Goal: Contribute content: Contribute content

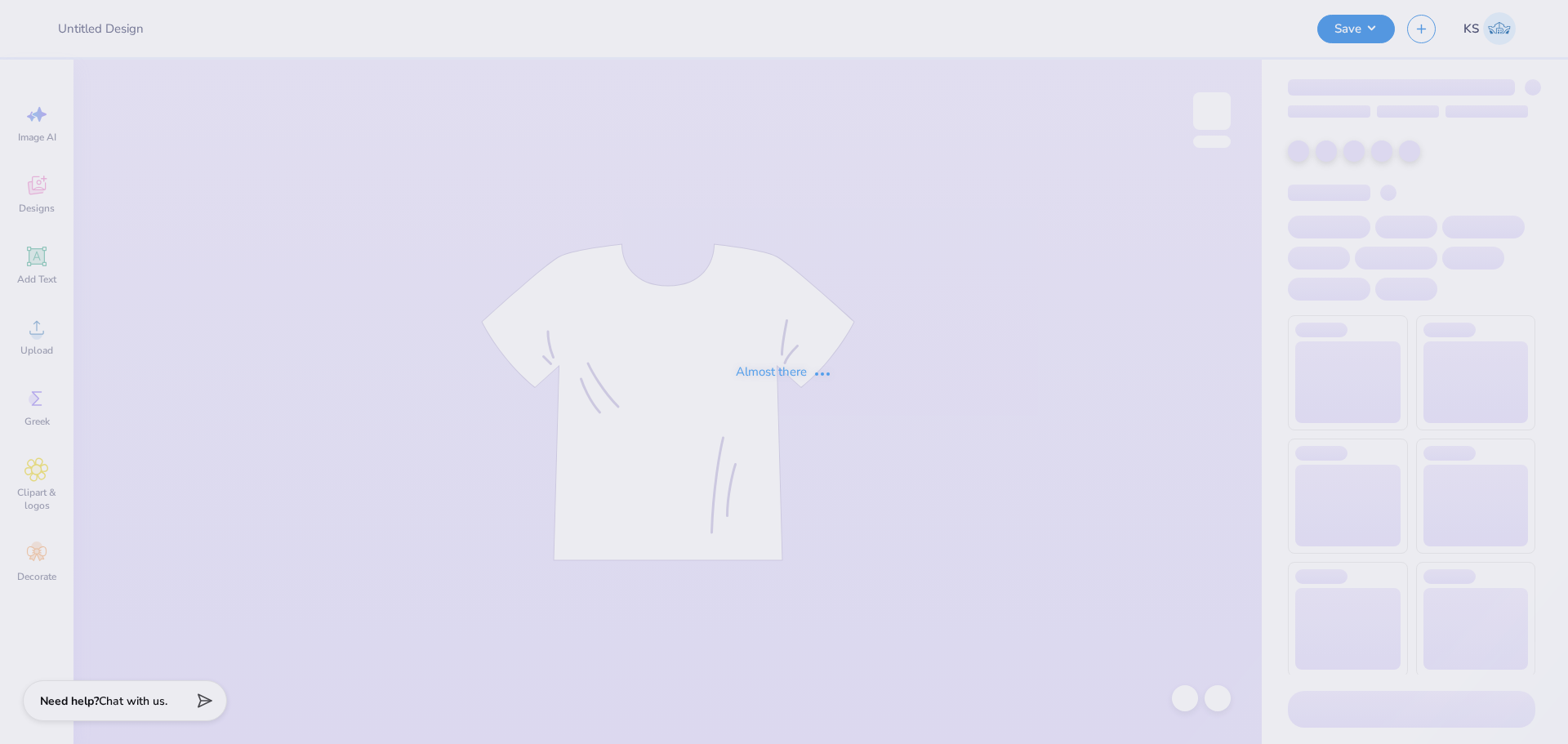
type input "DSP Fam Weekend Tee"
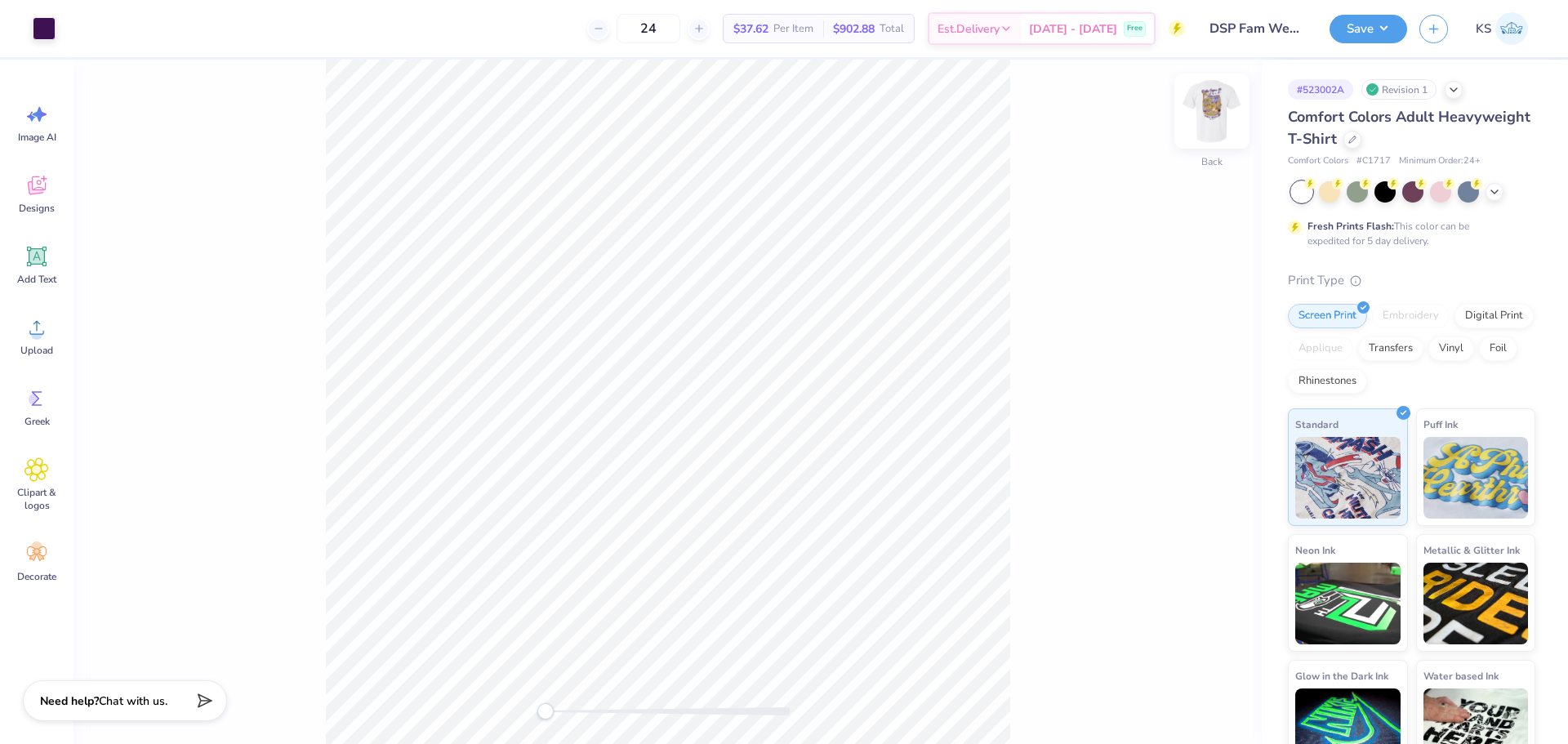
click at [1214, 111] on img at bounding box center [1212, 111] width 65 height 65
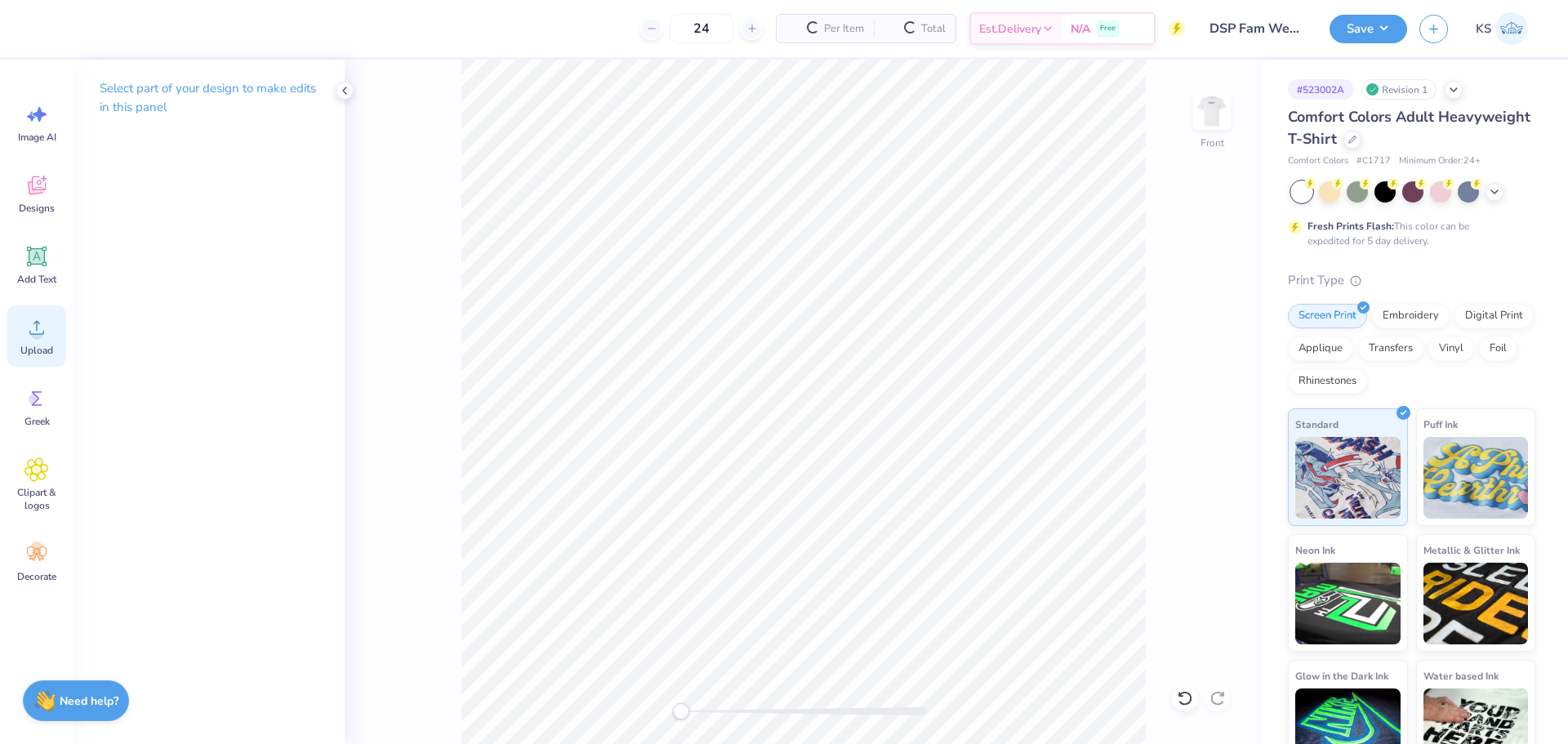
click at [22, 330] on div "Upload" at bounding box center [37, 335] width 58 height 61
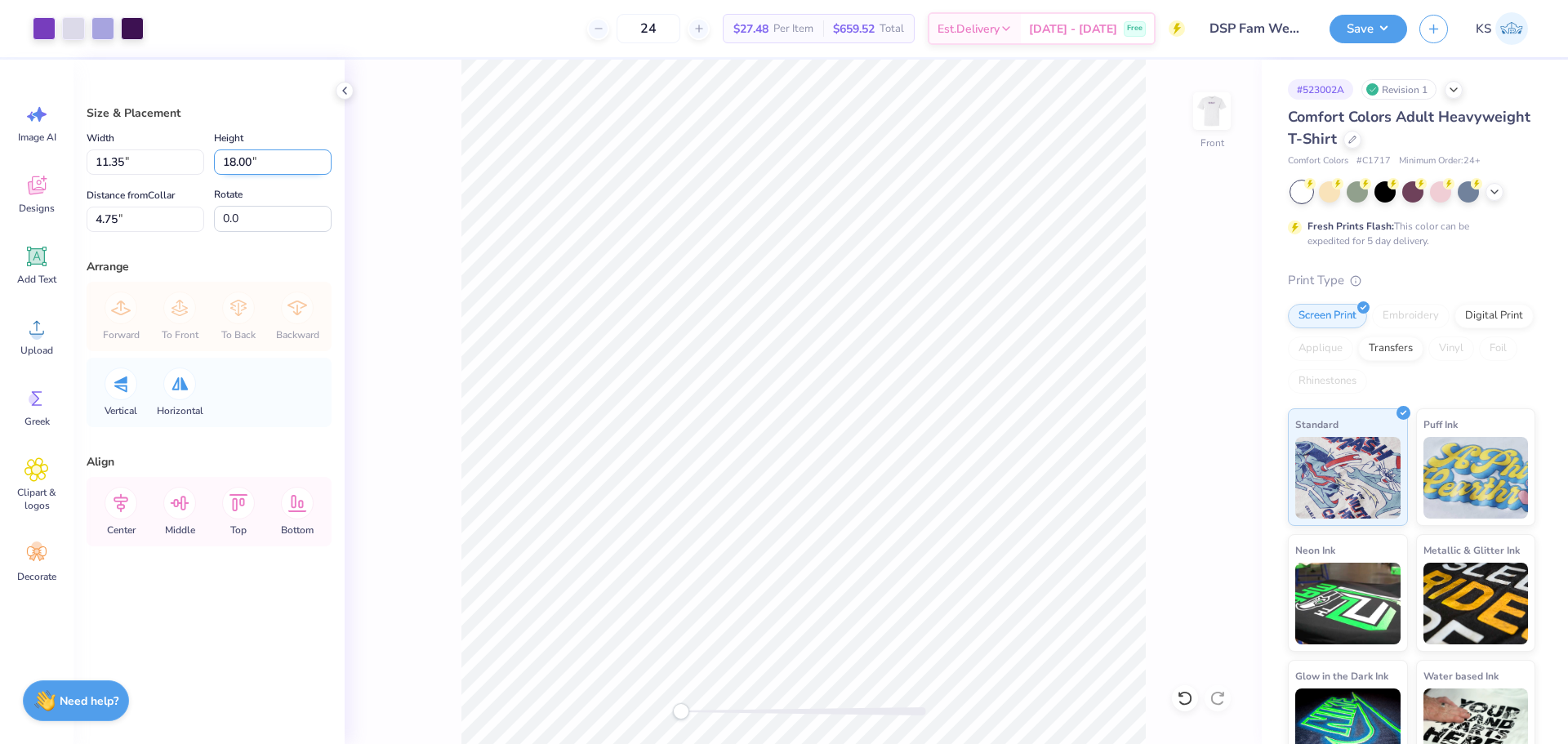
click at [275, 158] on input "18.00" at bounding box center [273, 162] width 118 height 25
type input "15"
type input "9.46"
type input "15.00"
click at [143, 221] on input "6.25" at bounding box center [145, 219] width 118 height 25
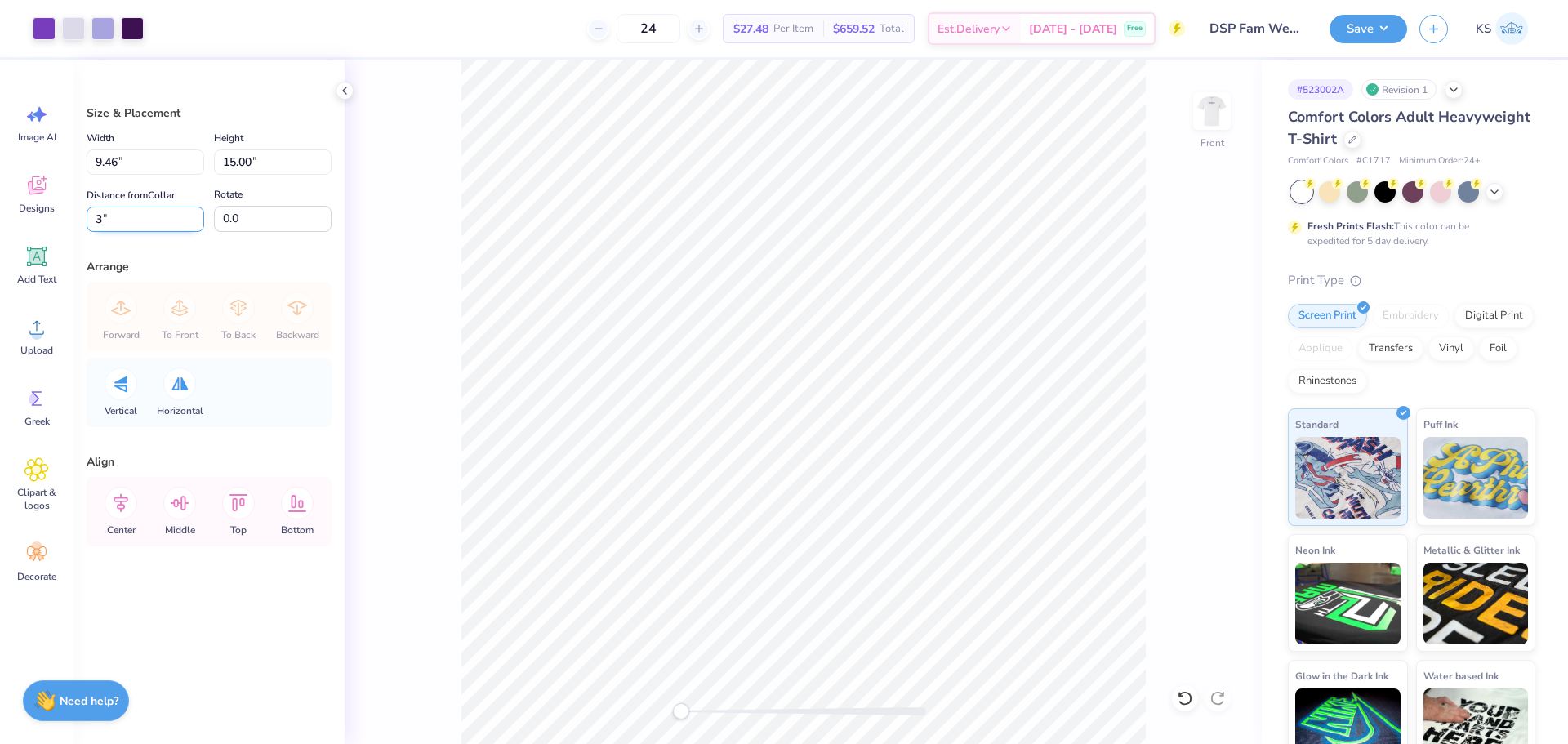
type input "3"
click at [449, 327] on div "Front" at bounding box center [802, 401] width 917 height 684
click at [1349, 29] on button "Save" at bounding box center [1368, 27] width 78 height 28
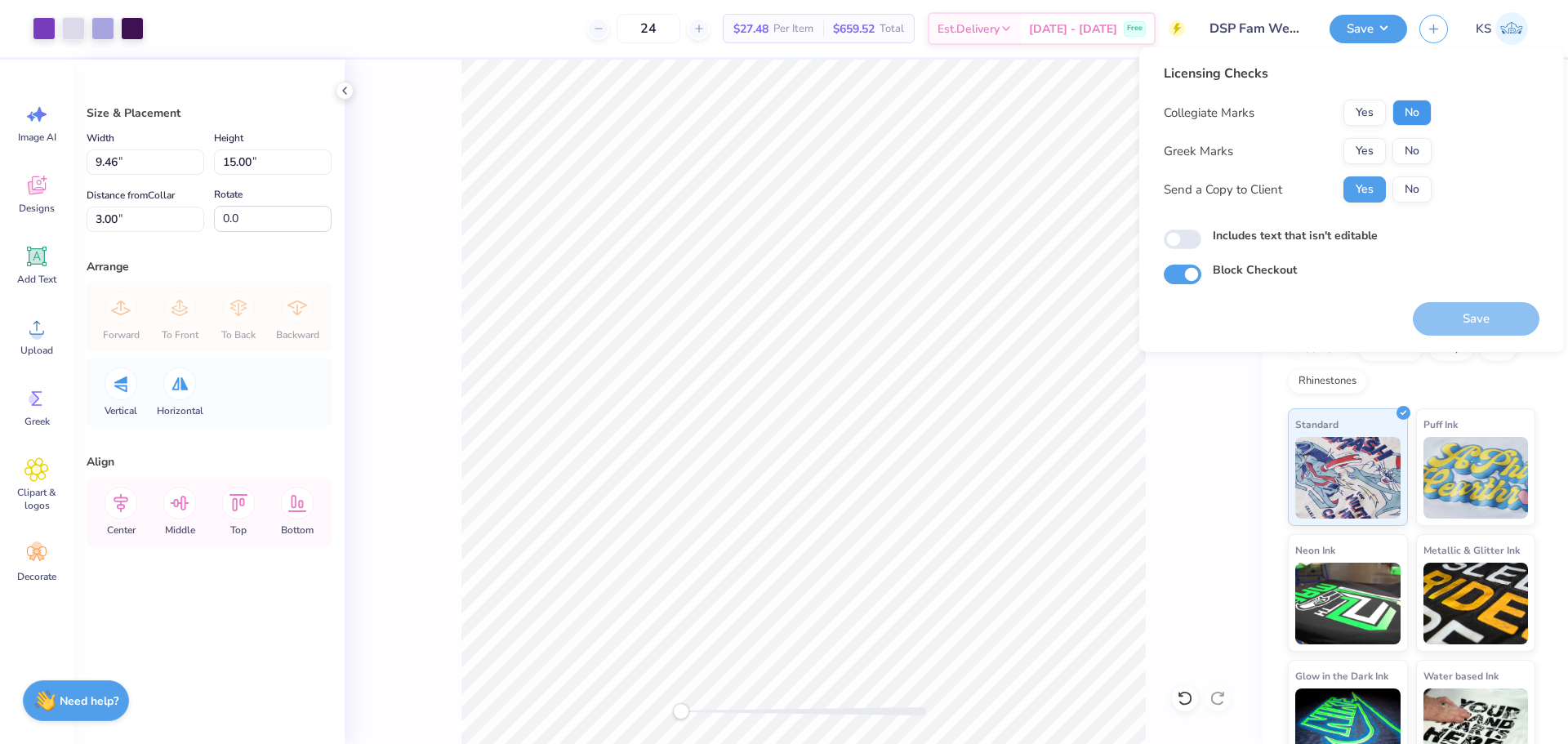
click at [1407, 113] on button "No" at bounding box center [1411, 112] width 39 height 26
click at [1370, 143] on button "Yes" at bounding box center [1364, 150] width 43 height 26
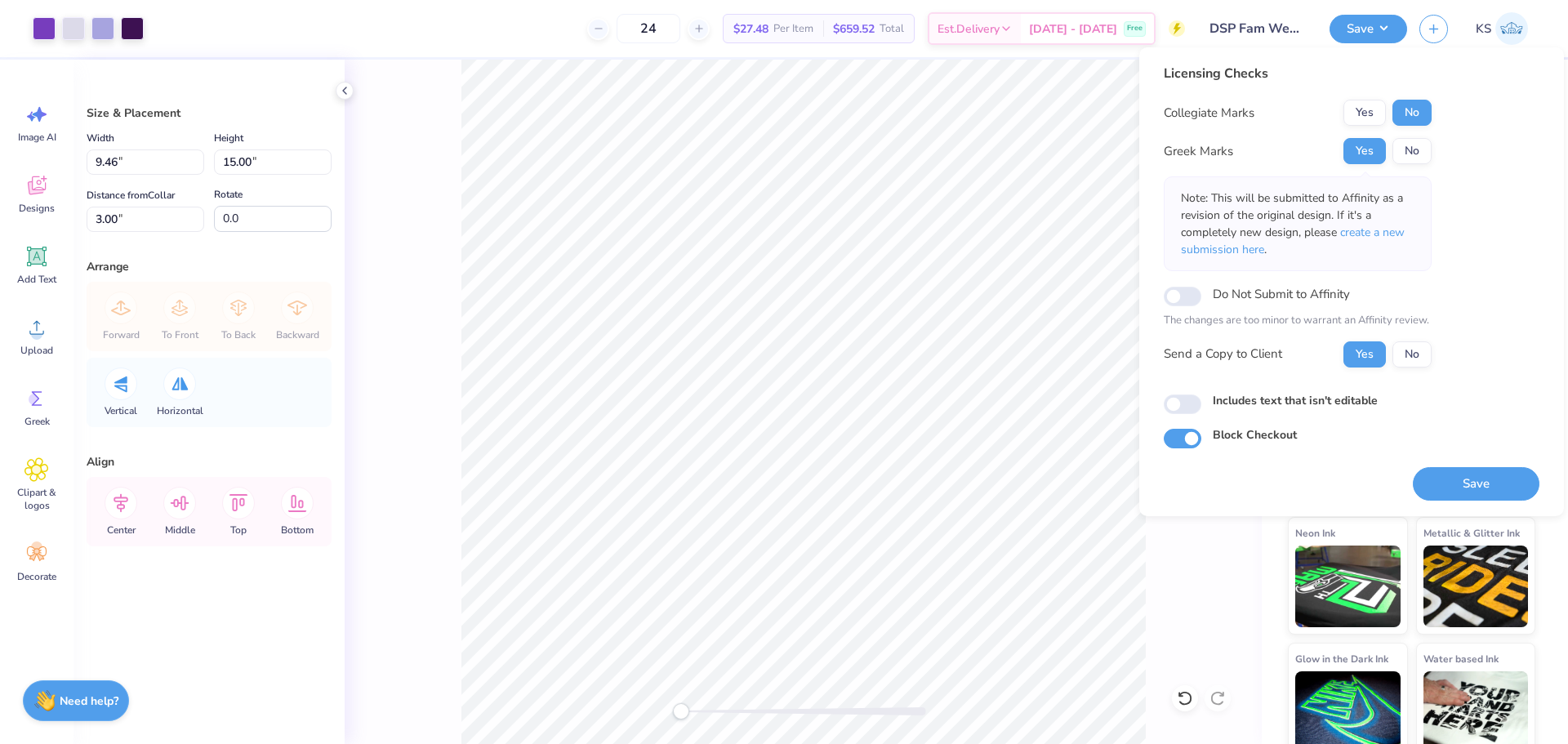
scroll to position [33, 0]
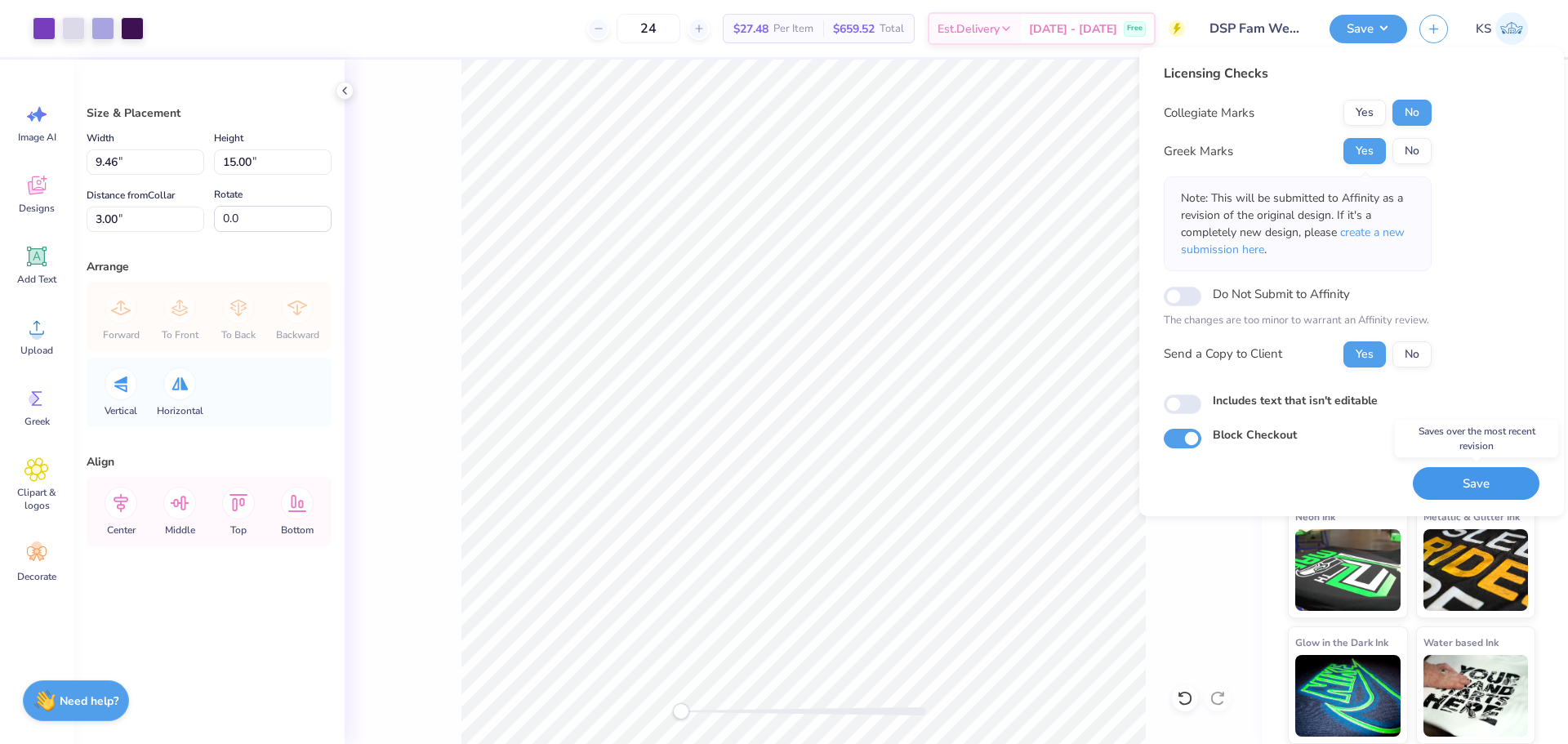
click at [1450, 480] on button "Save" at bounding box center [1476, 484] width 127 height 33
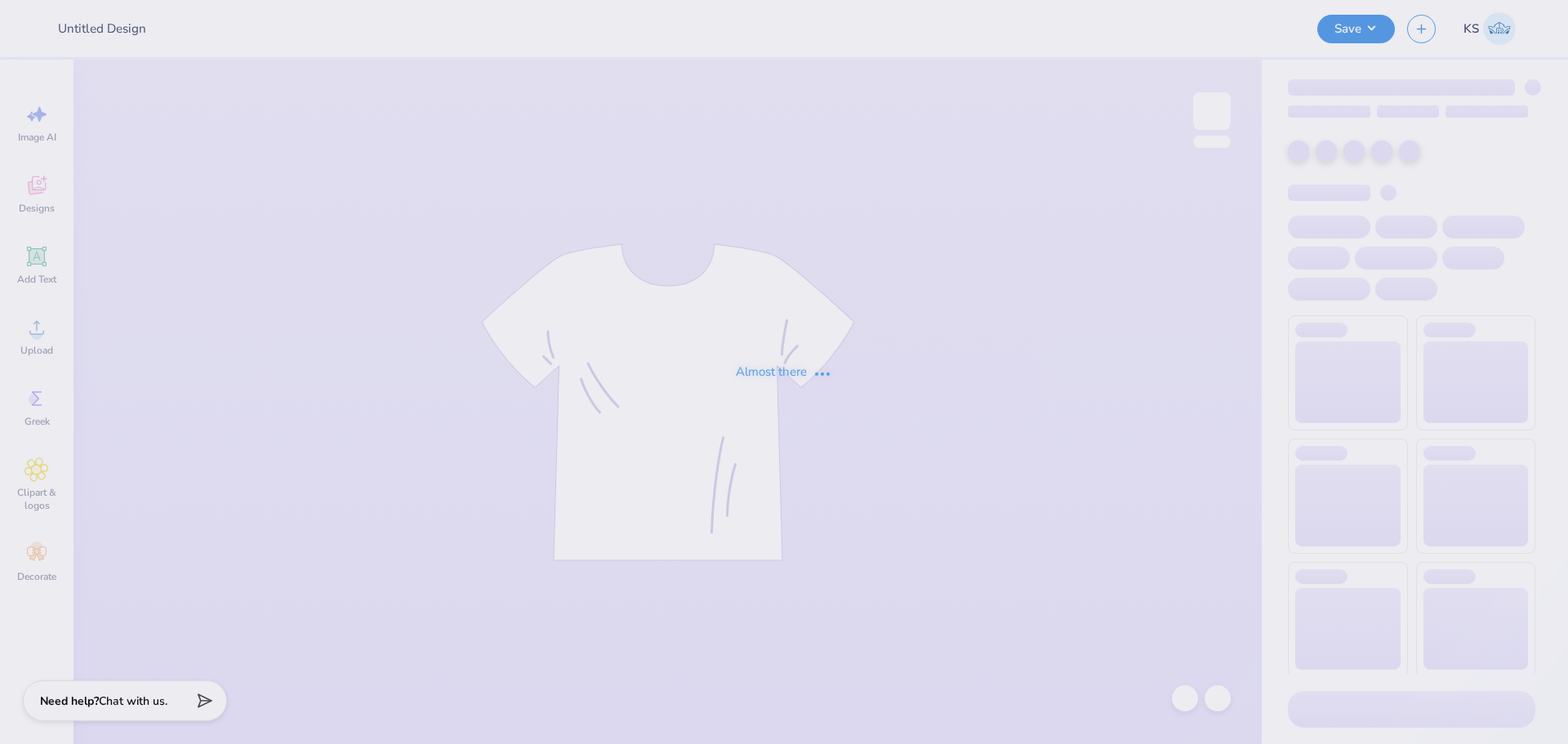
type input "PTK NCC design 2"
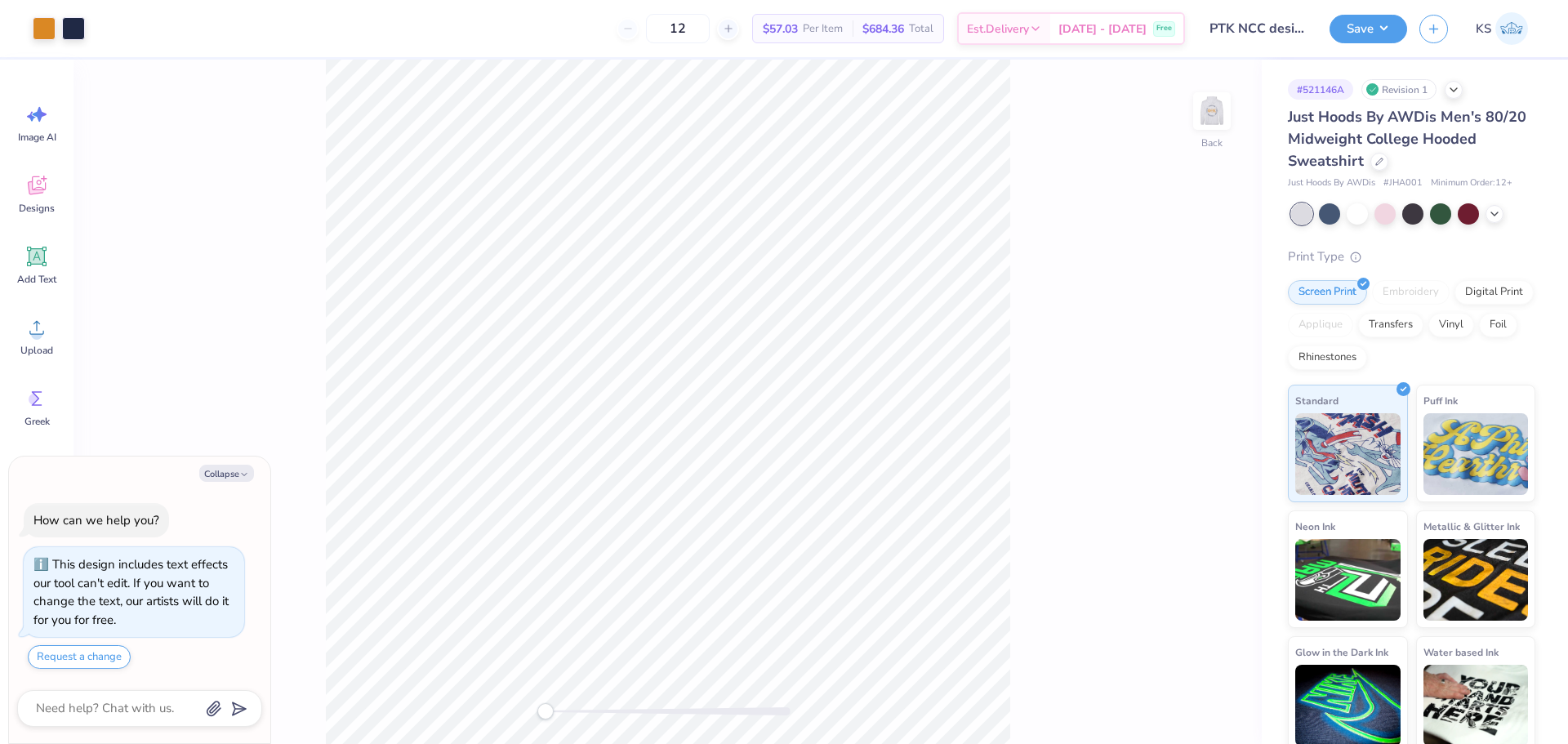
type textarea "x"
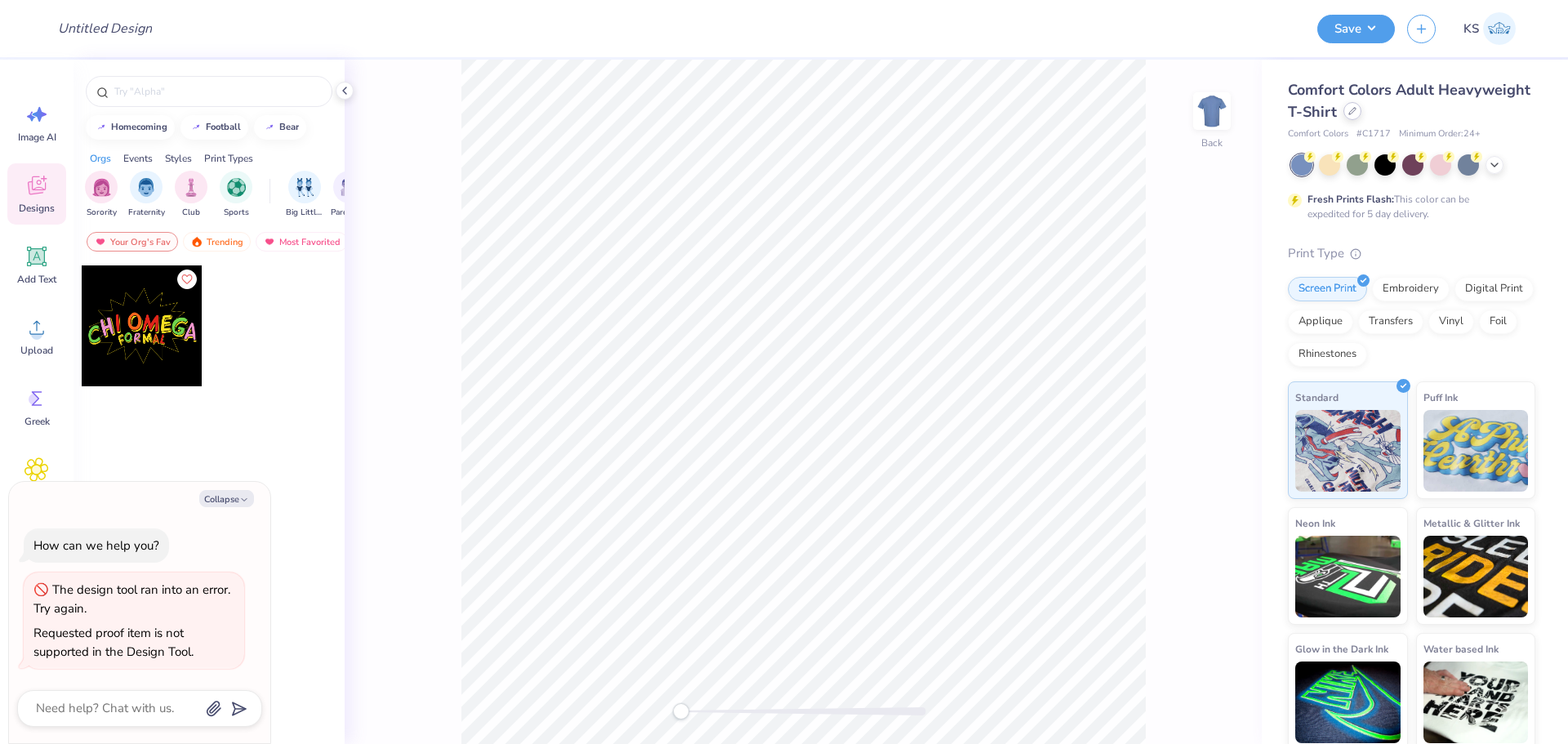
click at [1356, 108] on icon at bounding box center [1352, 111] width 8 height 8
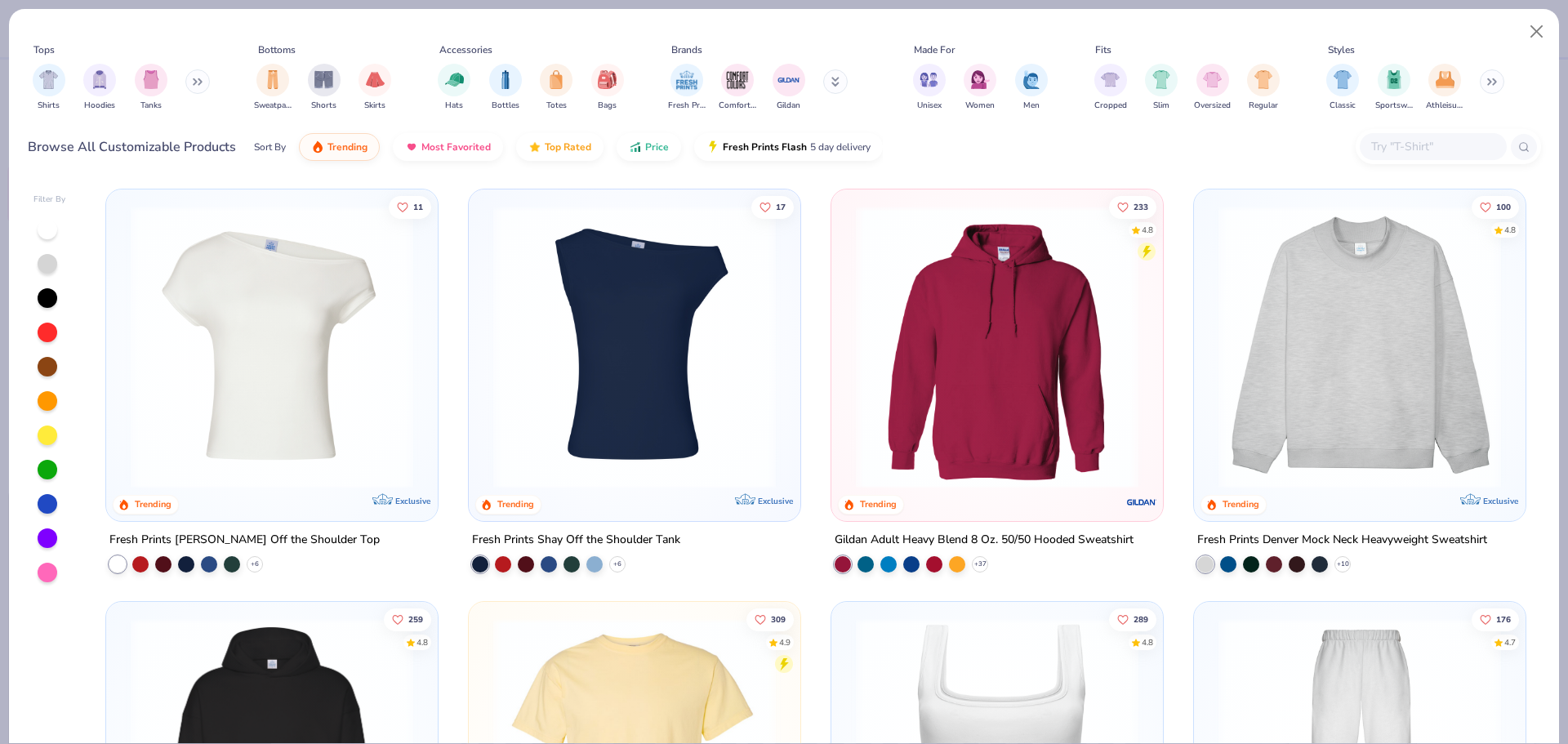
type textarea "x"
click at [1436, 140] on input "text" at bounding box center [1432, 146] width 126 height 19
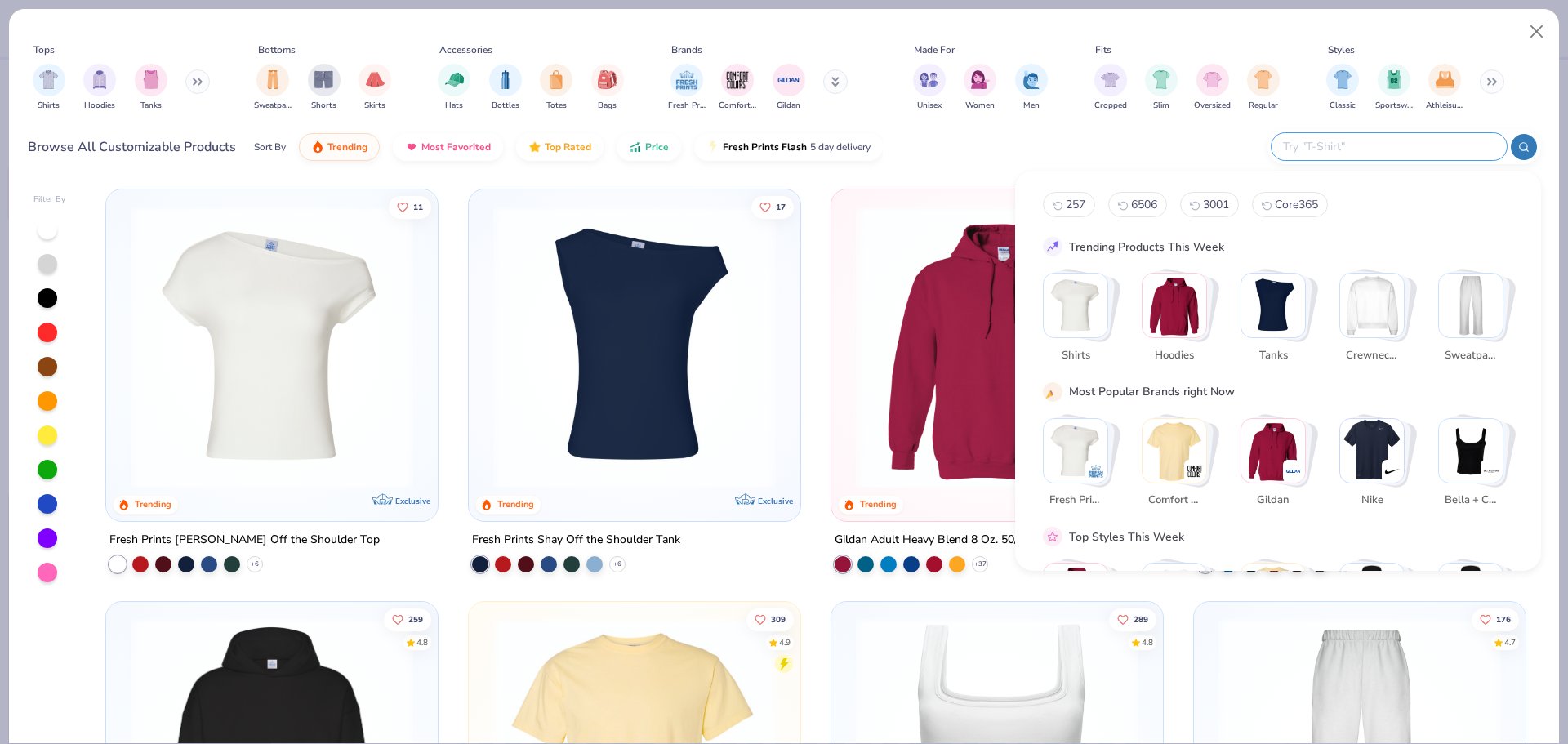
paste input "FP117"
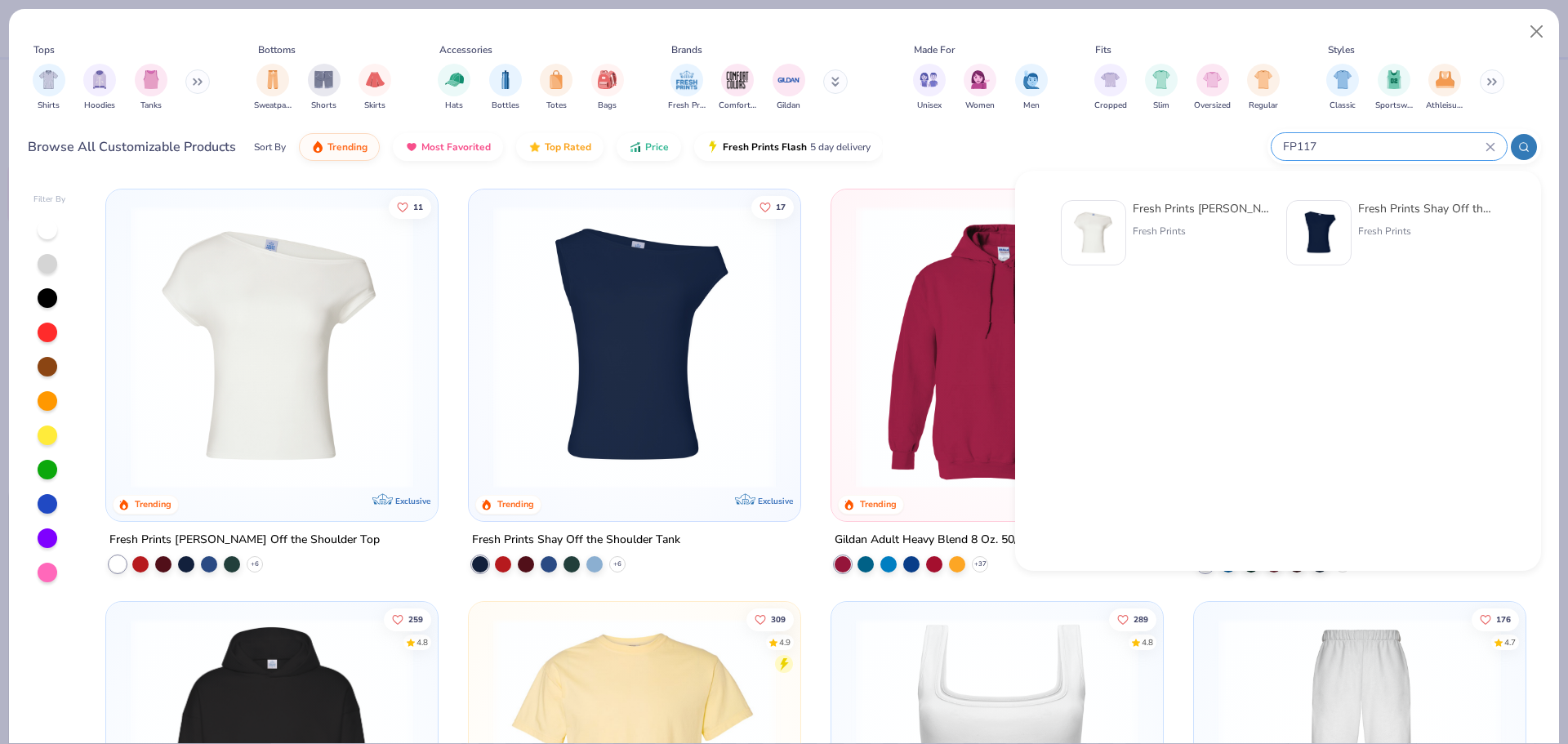
type input "FP117"
click at [1163, 219] on div "Fresh Prints Chloe Off the Shoulder Top Fresh Prints" at bounding box center [1201, 233] width 137 height 65
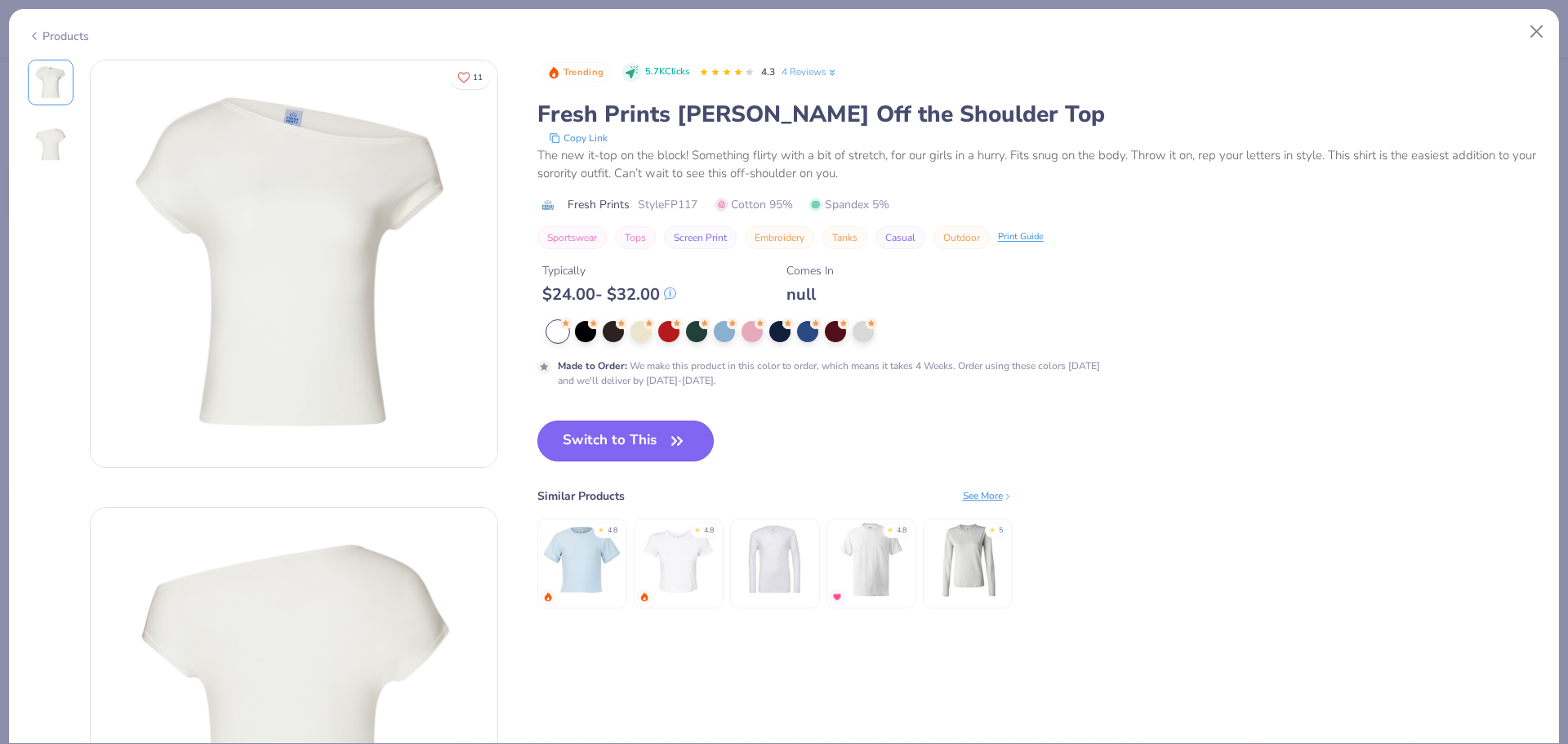
click at [674, 425] on button "Switch to This" at bounding box center [626, 440] width 177 height 41
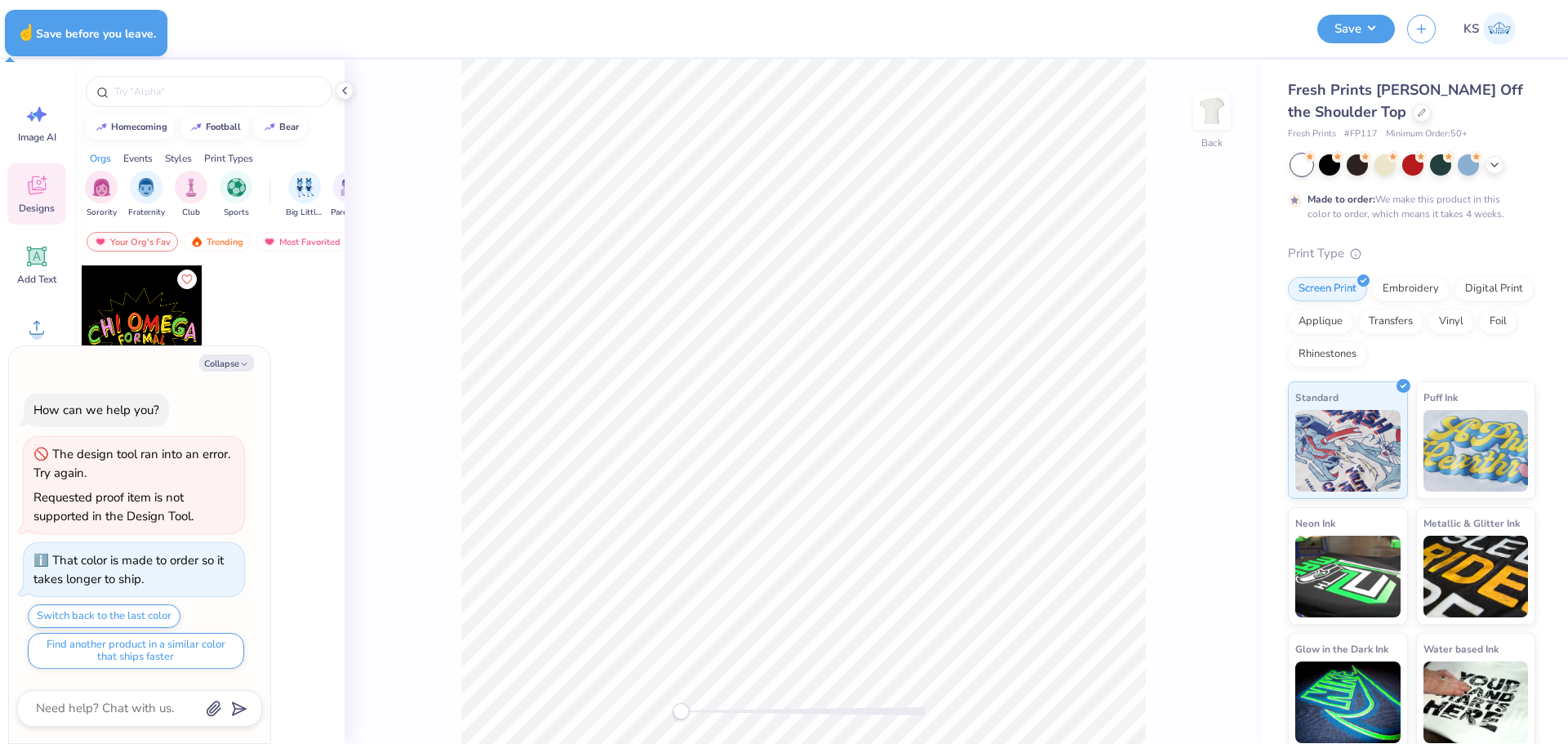
type textarea "x"
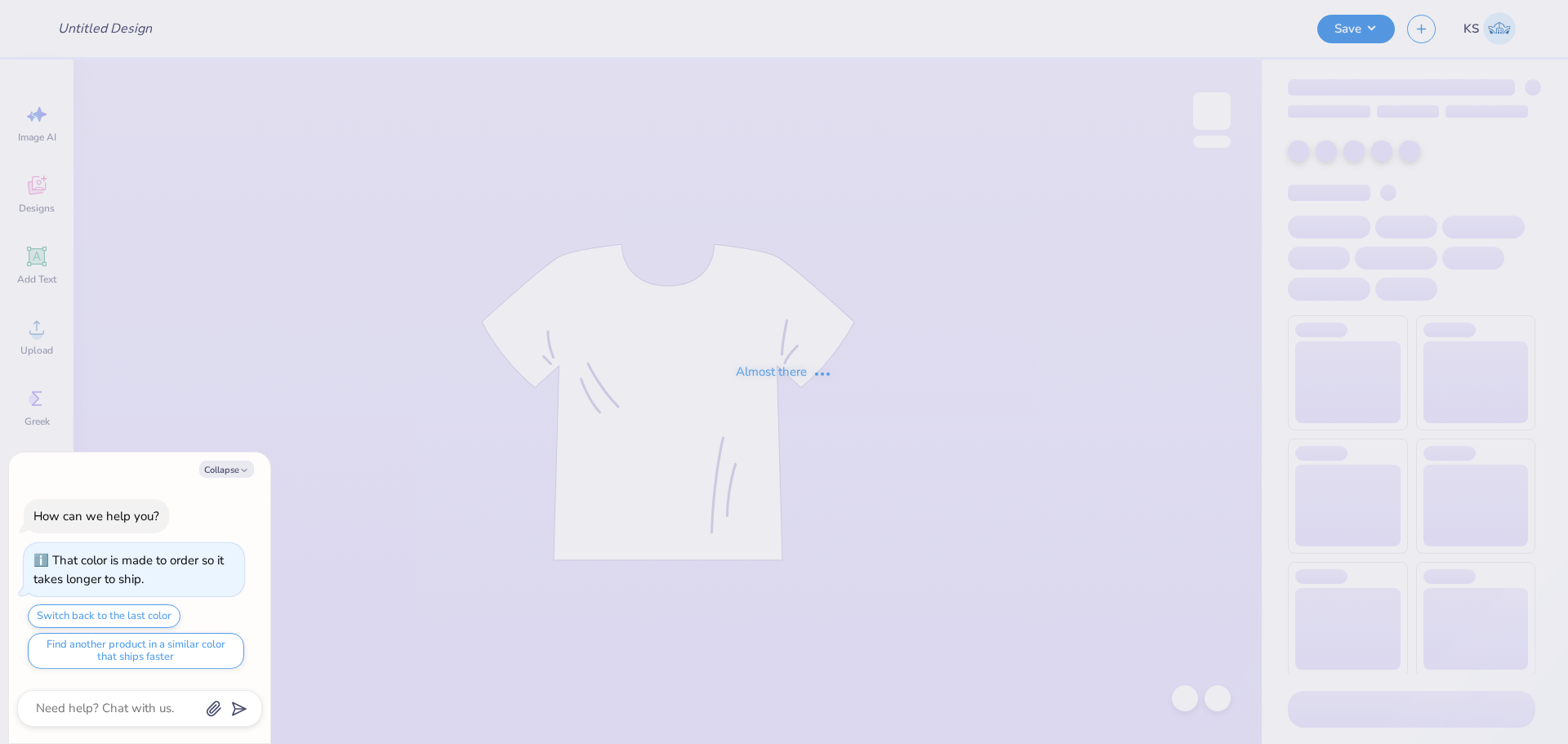
type input "[PERSON_NAME] off shoulder"
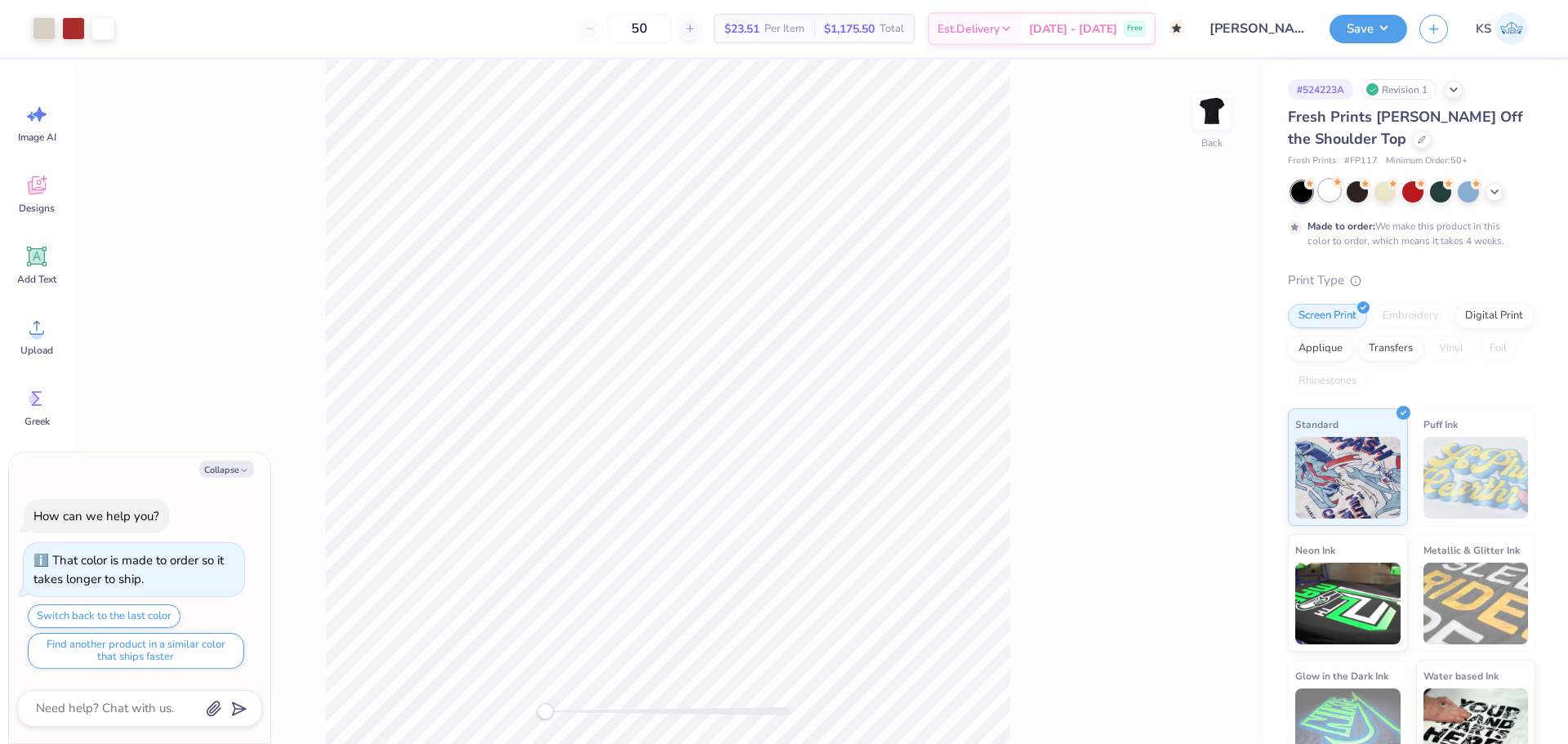
click at [1327, 194] on div at bounding box center [1329, 189] width 21 height 21
drag, startPoint x: 711, startPoint y: 712, endPoint x: 719, endPoint y: 707, distance: 9.4
click at [711, 714] on div at bounding box center [804, 711] width 245 height 8
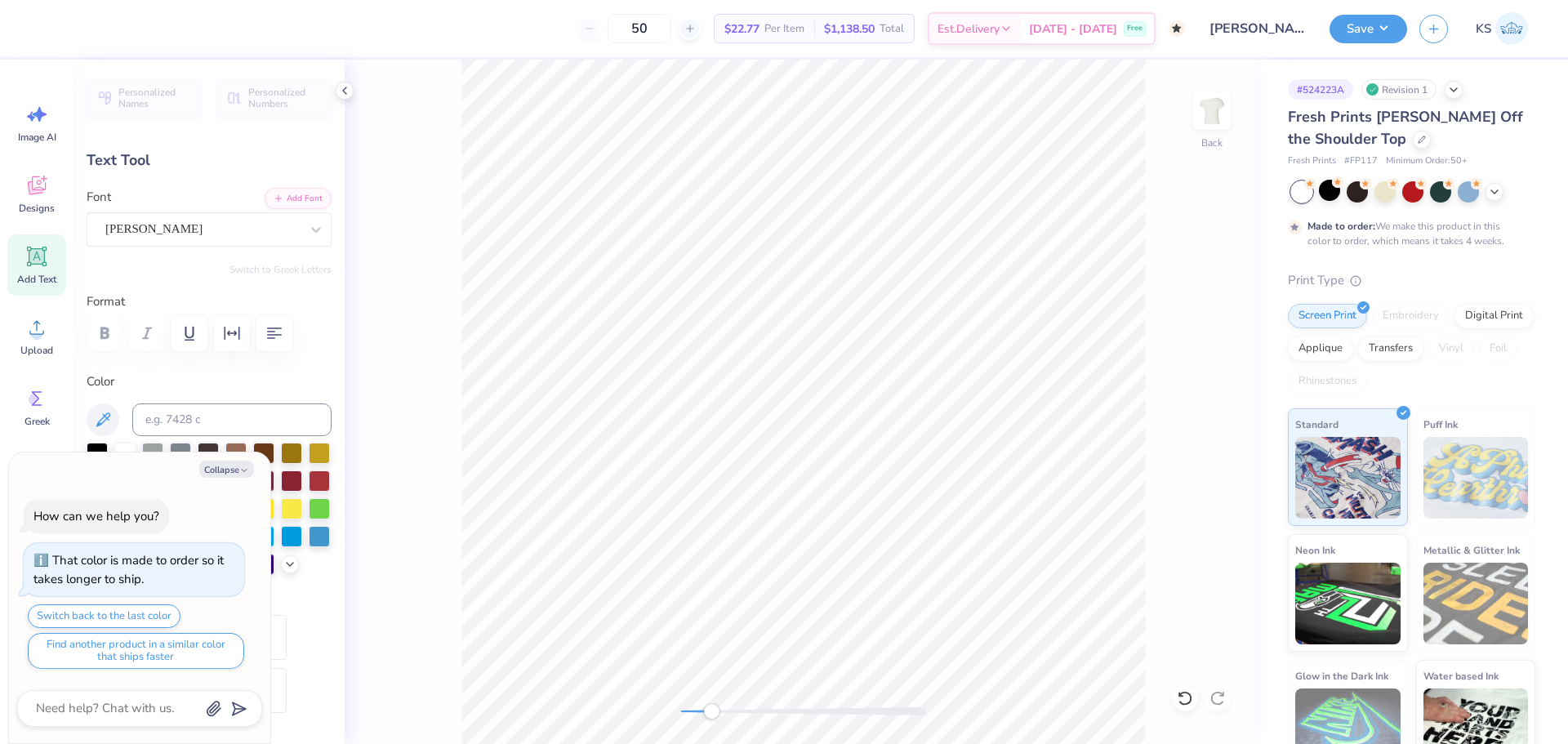
scroll to position [14, 4]
type textarea "x"
type input "0.0"
type textarea "x"
type input "-3.2"
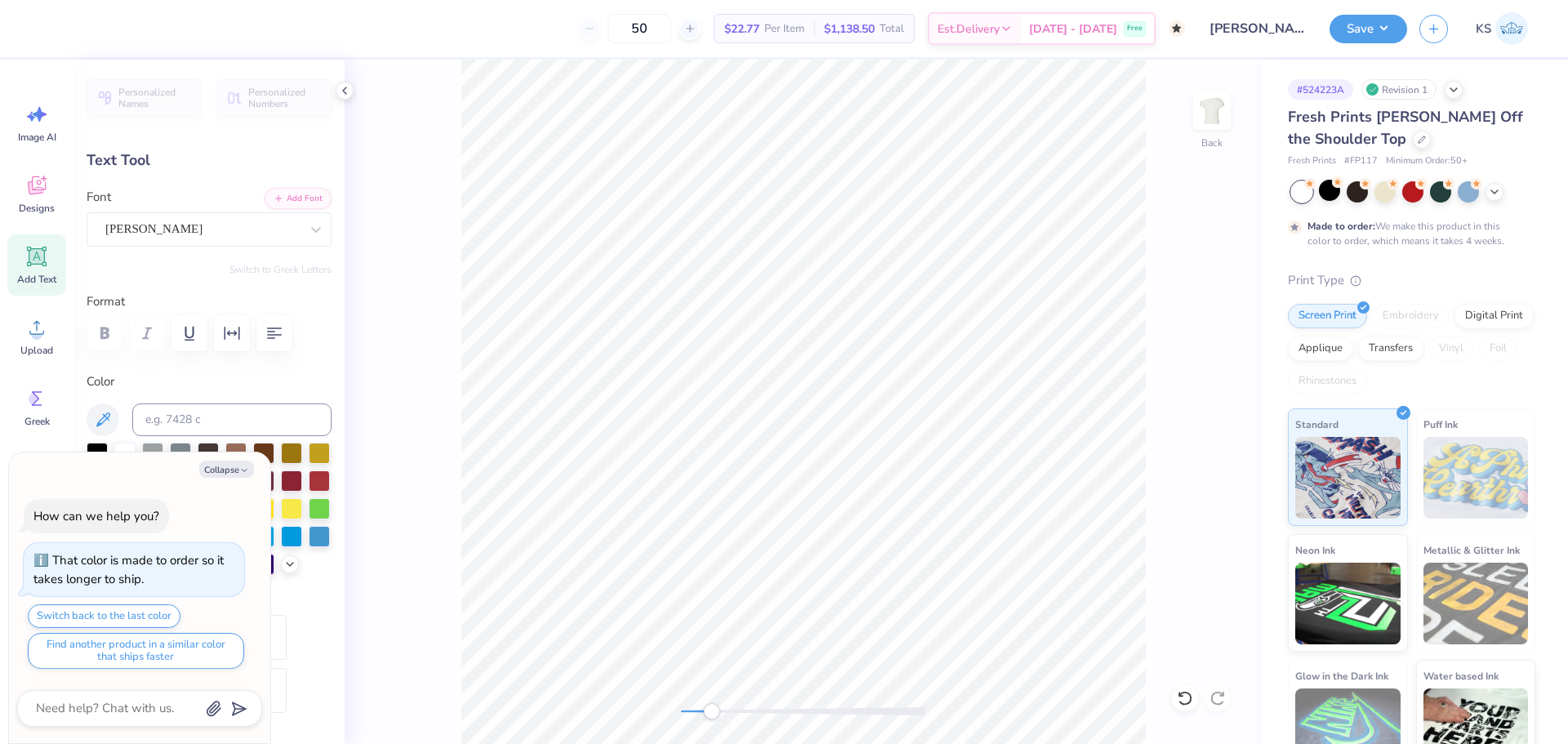
type textarea "x"
type input "0.0"
type textarea "x"
type input "1.69"
type input "0.56"
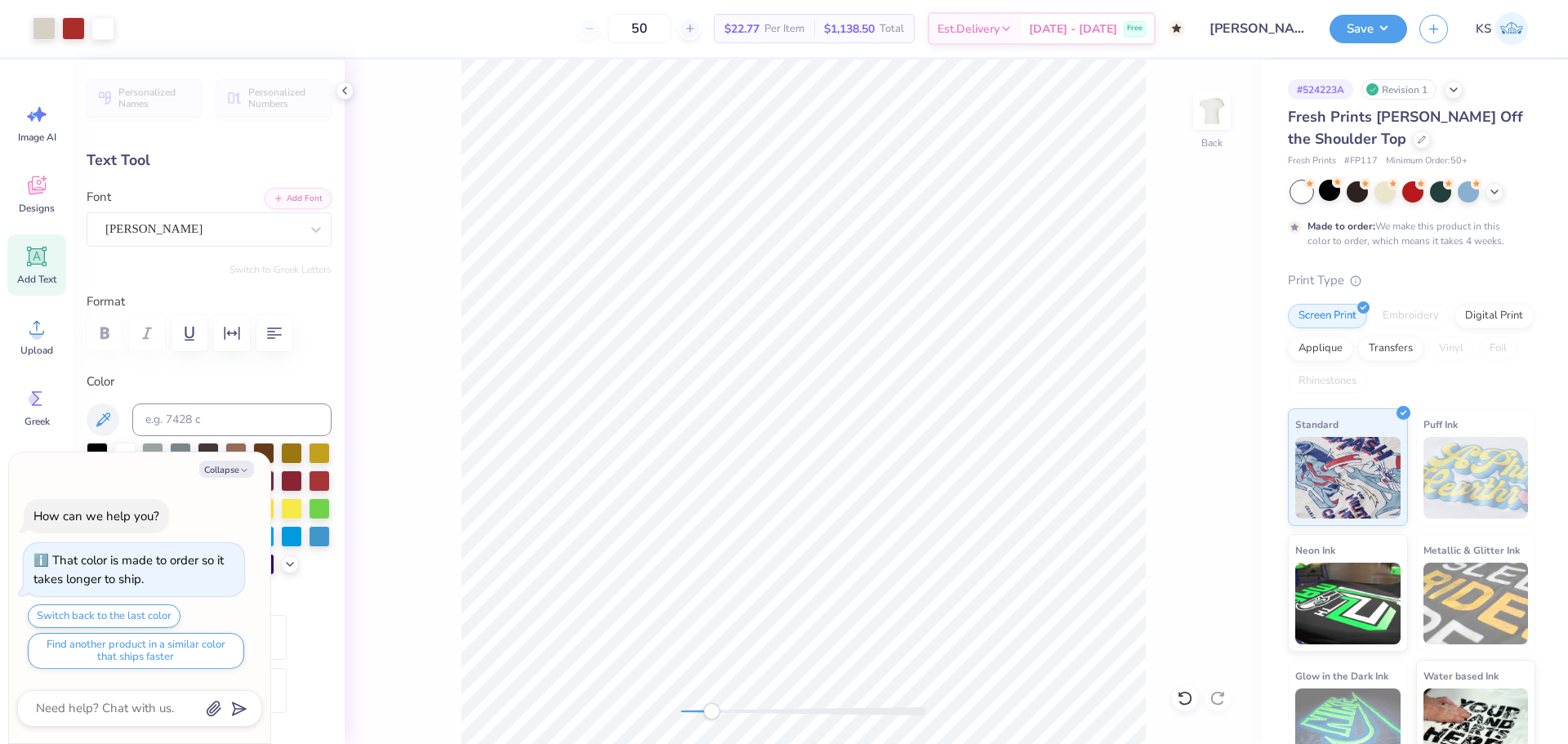
type input "7.58"
type input "4.0"
type textarea "x"
type input "0.0"
type textarea "x"
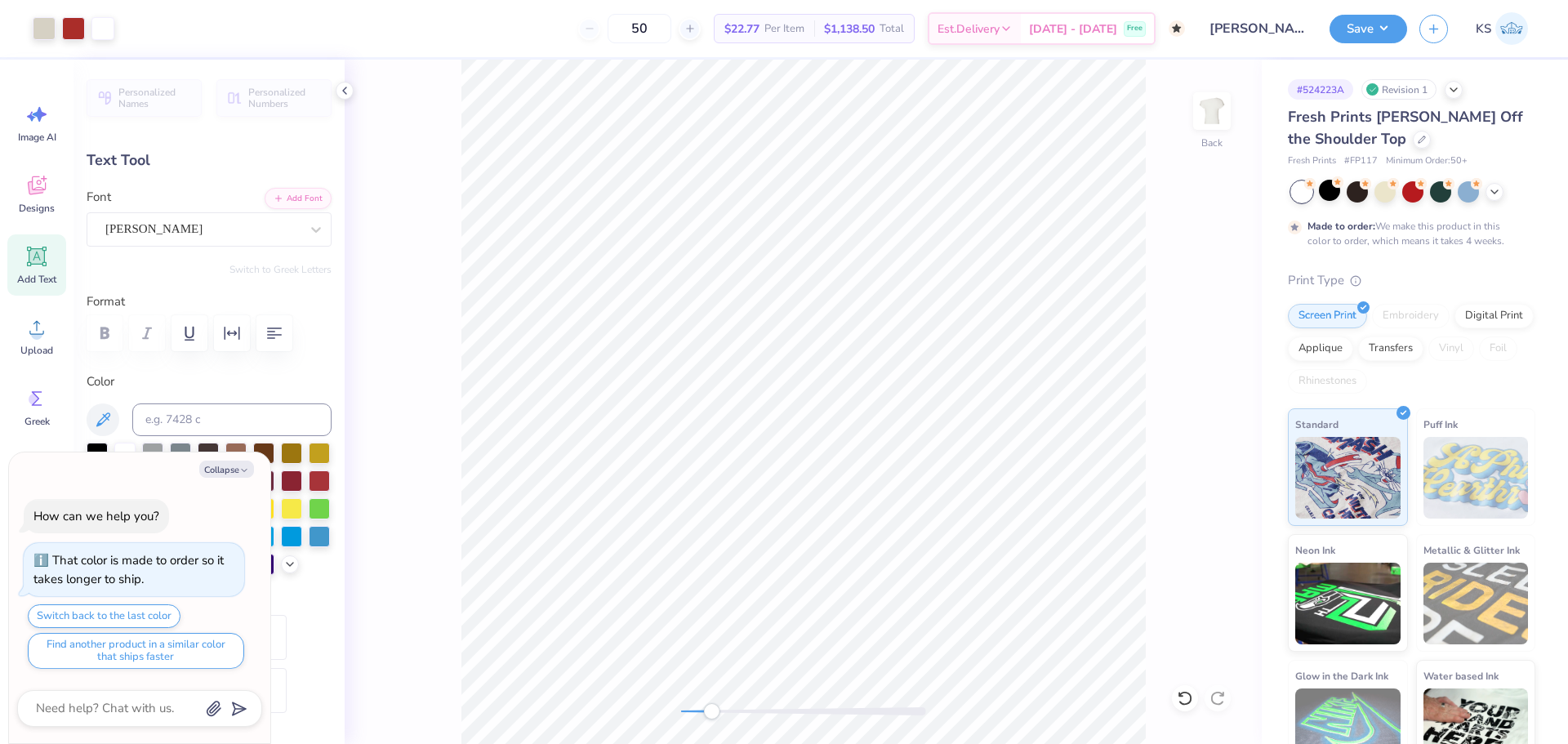
type input "3.22"
type input "0.80"
type input "6.78"
type input "-3.2"
type textarea "x"
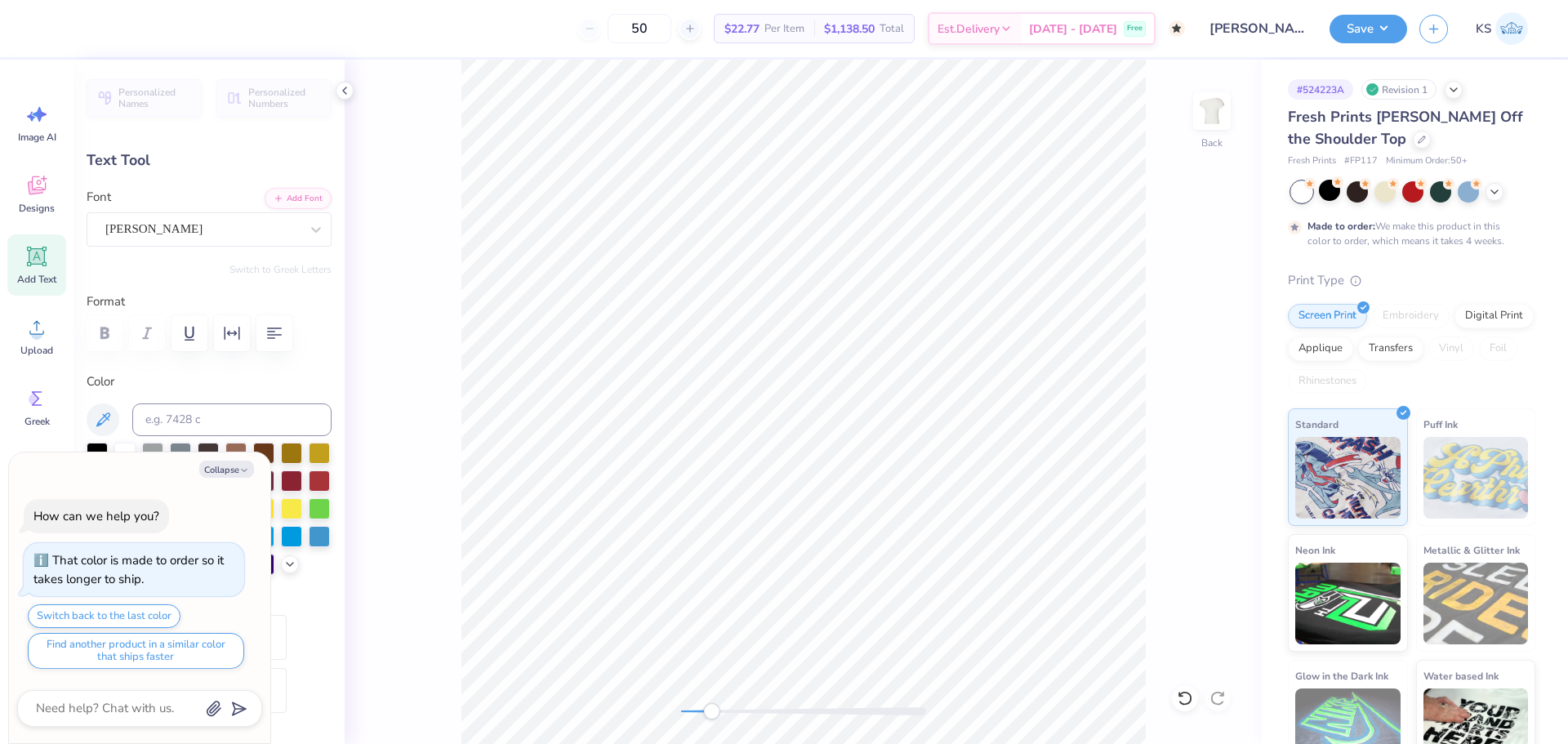
type textarea "P"
type textarea "x"
type textarea "PH"
type textarea "x"
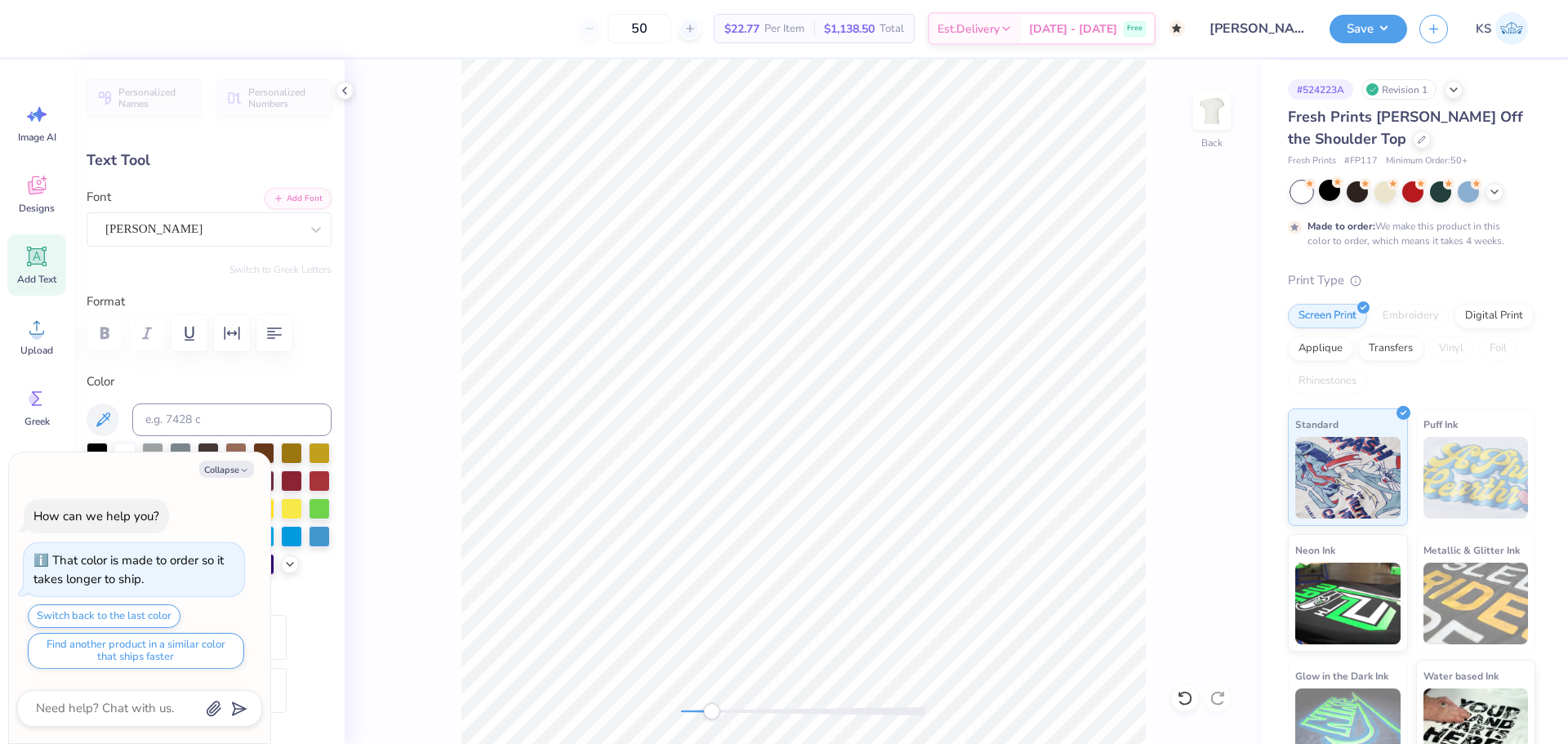
type textarea "PHI"
type textarea "x"
type input "0.0"
drag, startPoint x: 727, startPoint y: 714, endPoint x: 745, endPoint y: 715, distance: 18.0
click at [745, 715] on div "Accessibility label" at bounding box center [745, 711] width 17 height 17
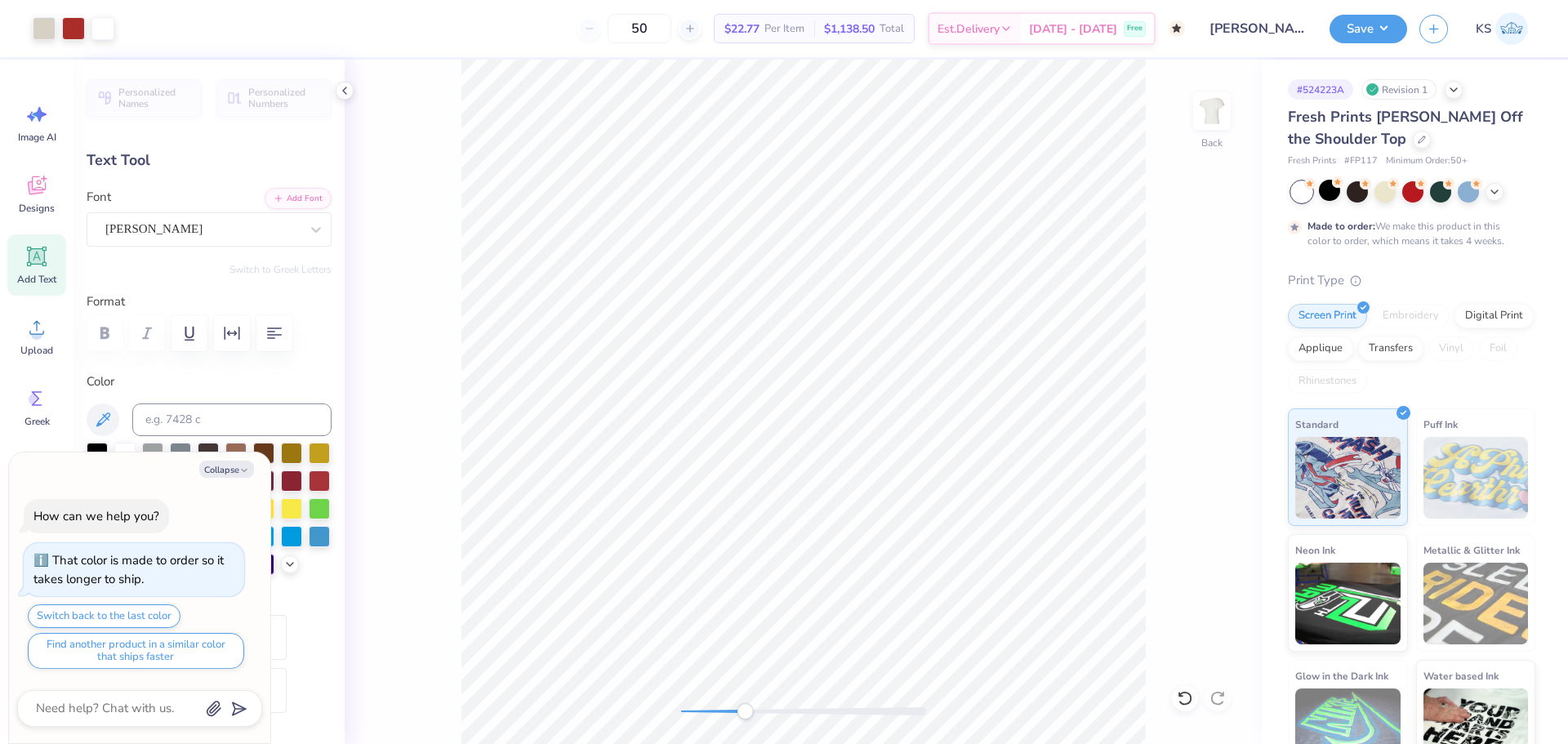
type textarea "x"
type input "1.12"
type input "0.89"
type input "7.24"
type input "-3.2"
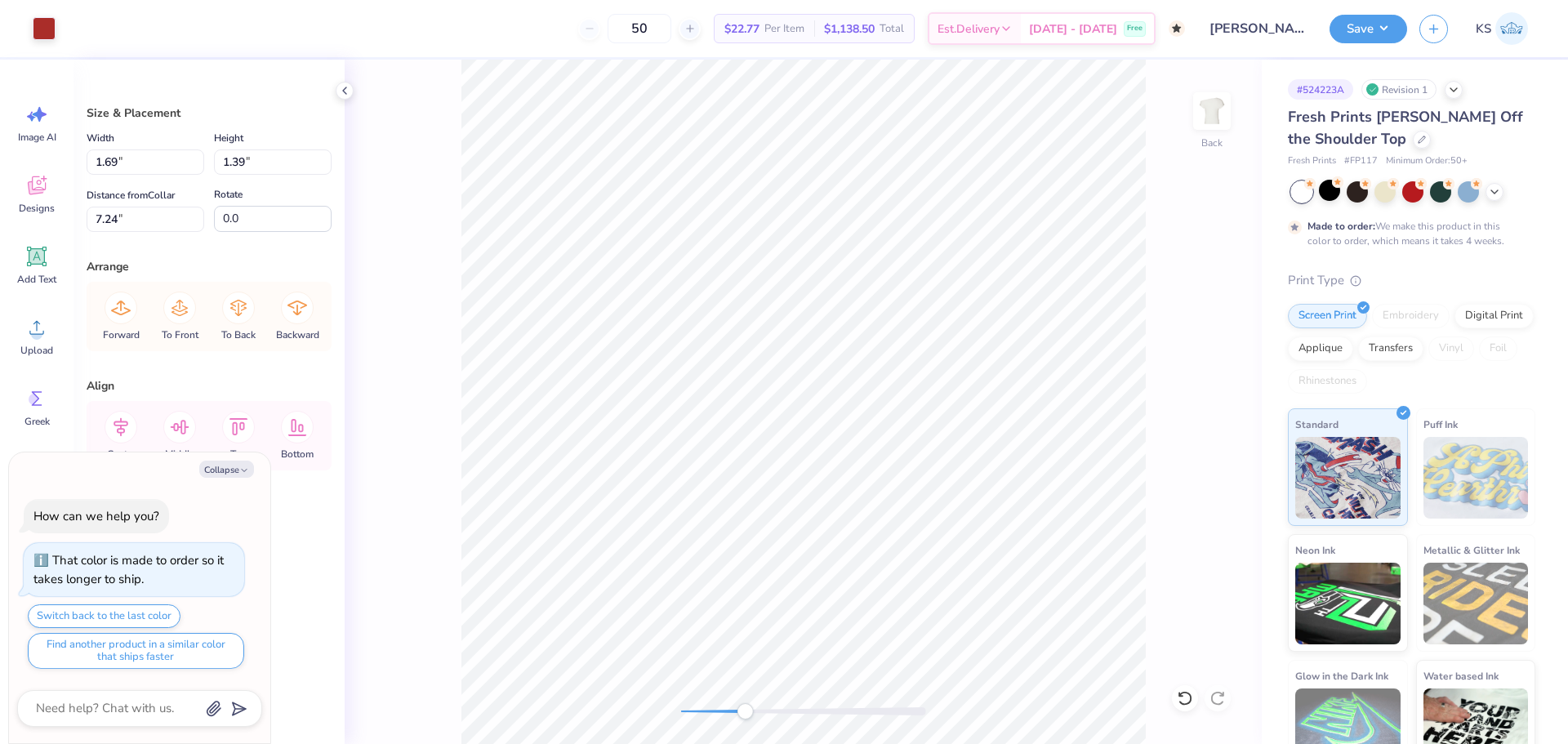
type textarea "x"
type input "9.02"
type input "6.04"
type input "3.00"
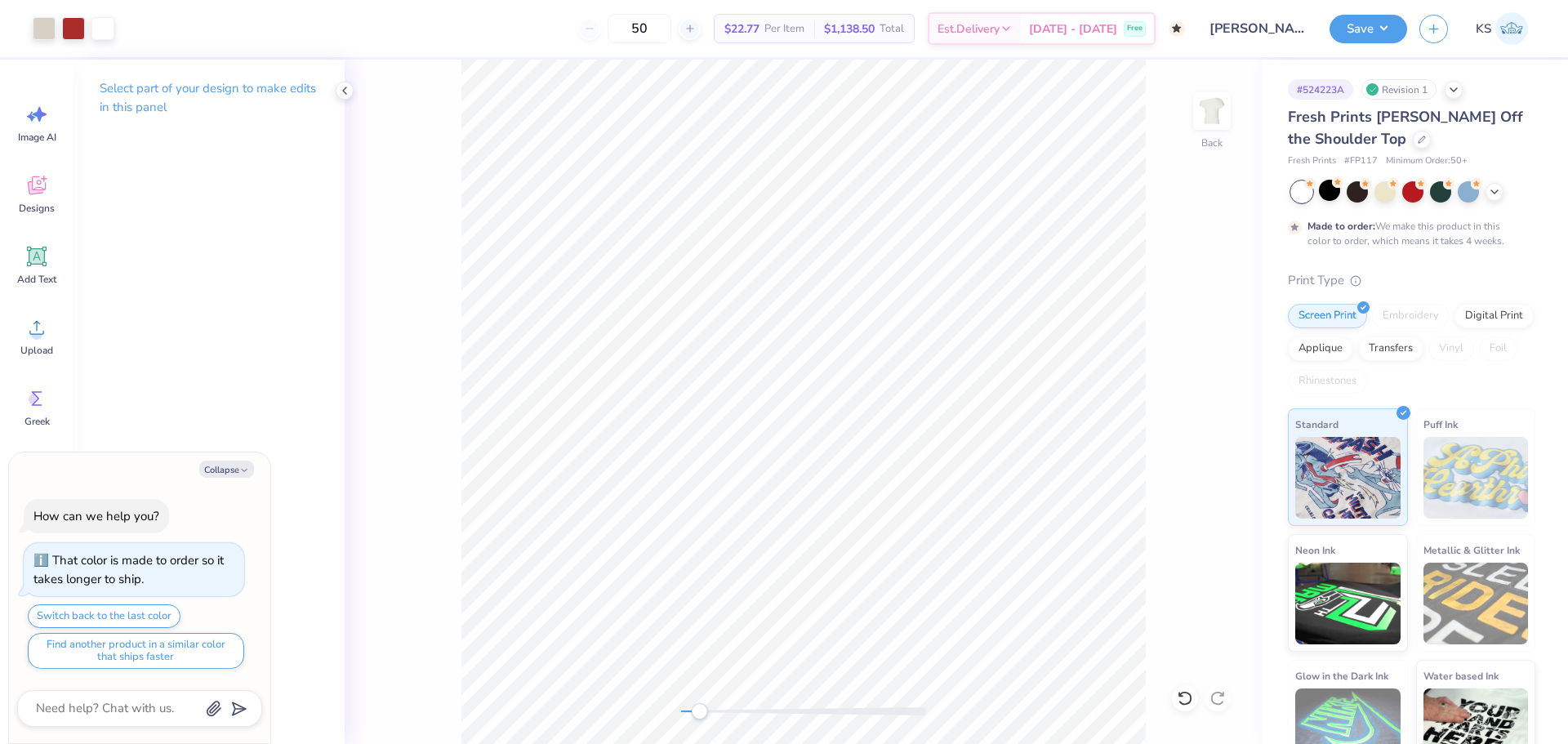
drag, startPoint x: 710, startPoint y: 710, endPoint x: 696, endPoint y: 706, distance: 14.6
click at [696, 707] on div at bounding box center [804, 711] width 245 height 8
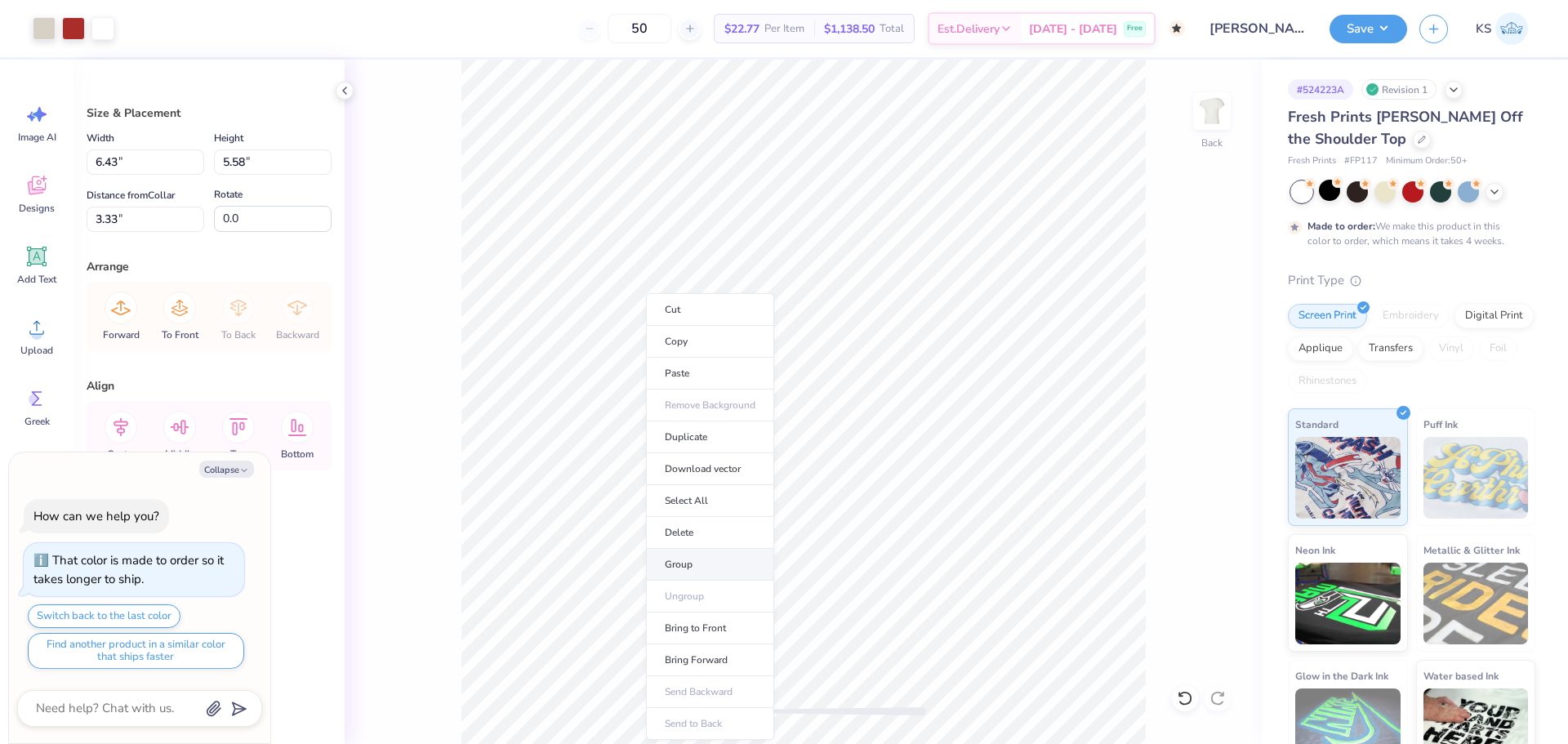
click at [722, 568] on li "Group" at bounding box center [710, 565] width 128 height 32
type textarea "x"
type input "5.20"
type input "4.02"
type input "3.00"
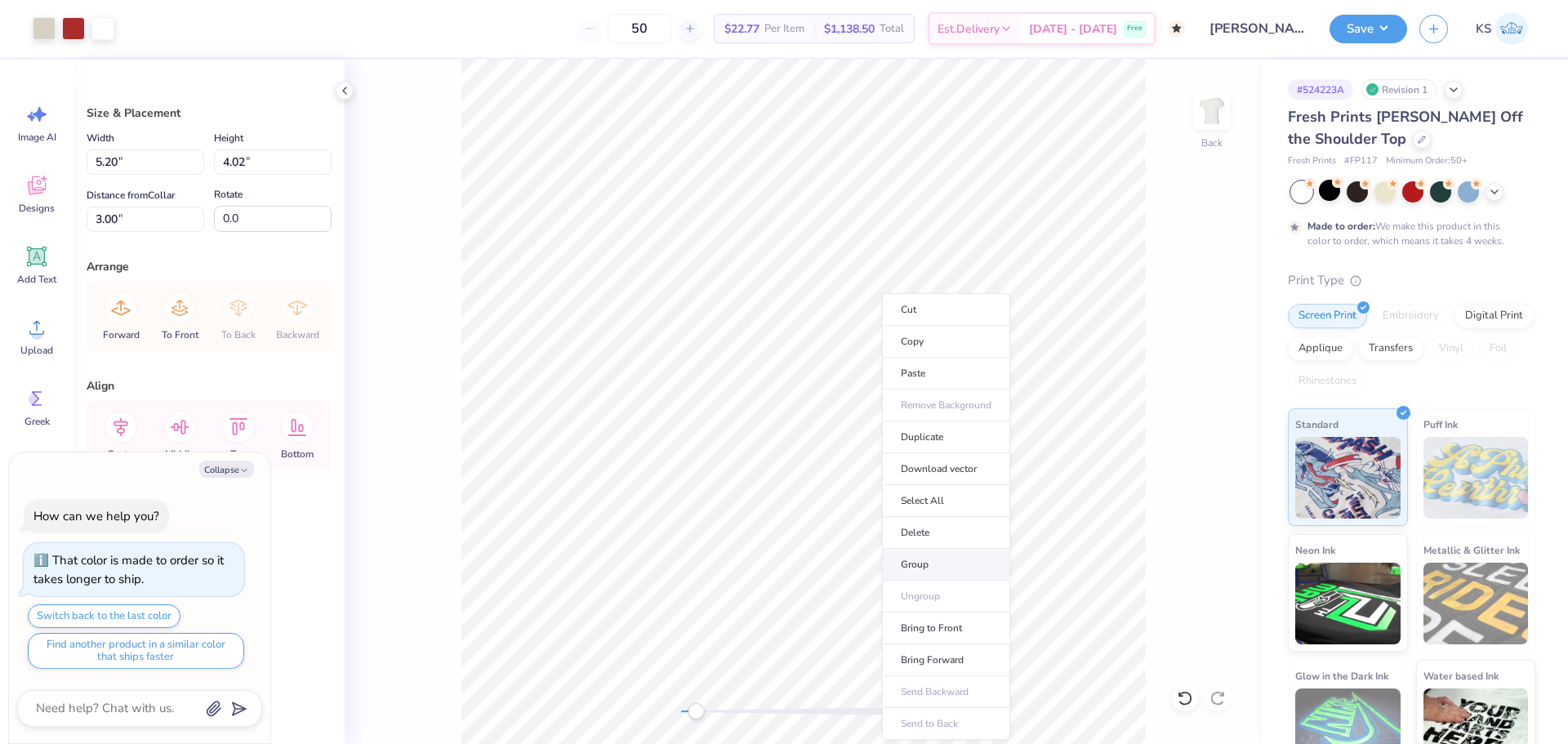
click at [927, 561] on li "Group" at bounding box center [946, 565] width 128 height 32
drag, startPoint x: 696, startPoint y: 717, endPoint x: 738, endPoint y: 716, distance: 42.0
click at [738, 716] on div "Accessibility label" at bounding box center [738, 711] width 17 height 17
type textarea "x"
type input "9.02"
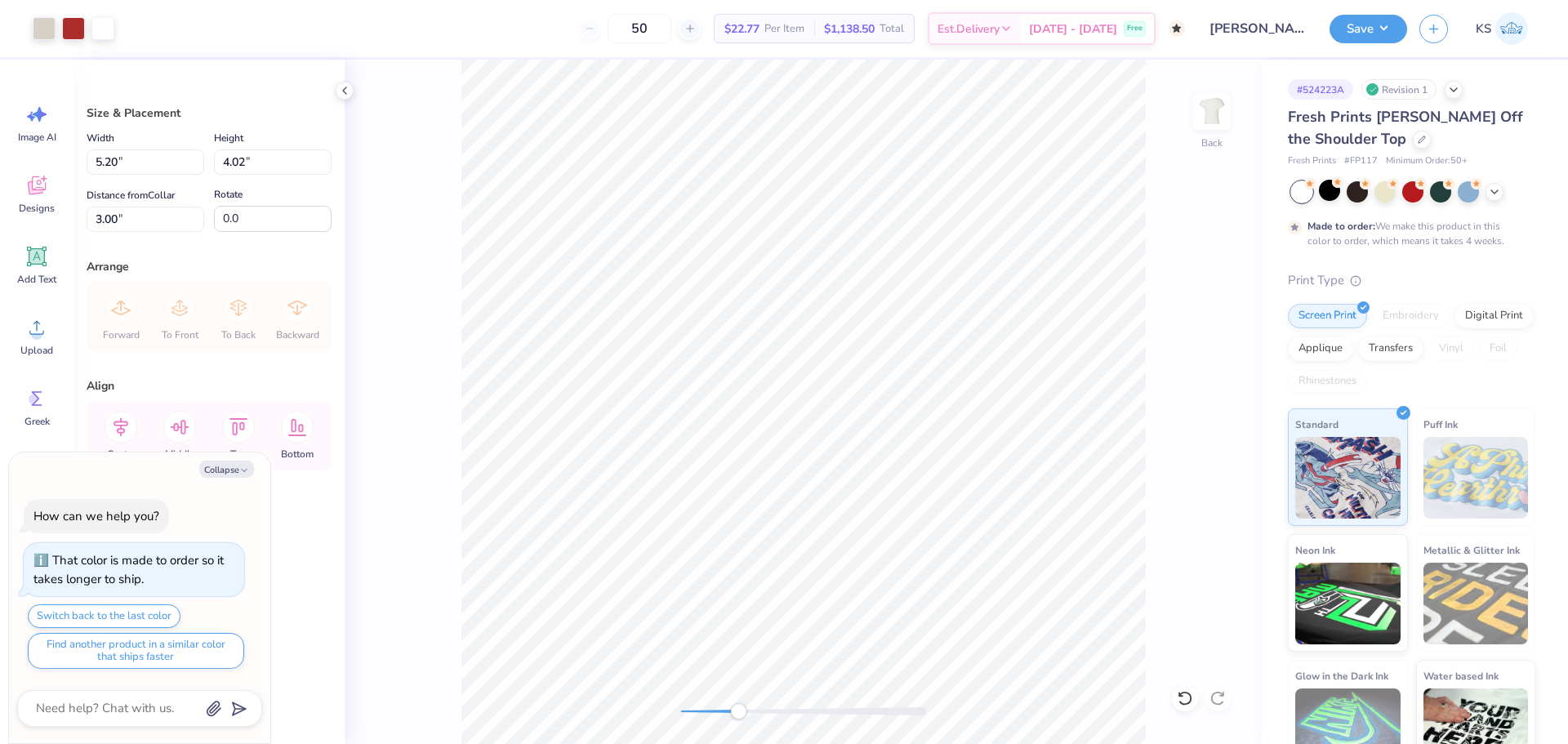
type input "6.04"
click at [965, 620] on li "Bring to Front" at bounding box center [973, 628] width 128 height 32
type textarea "x"
type input "3.22"
type input "2.74"
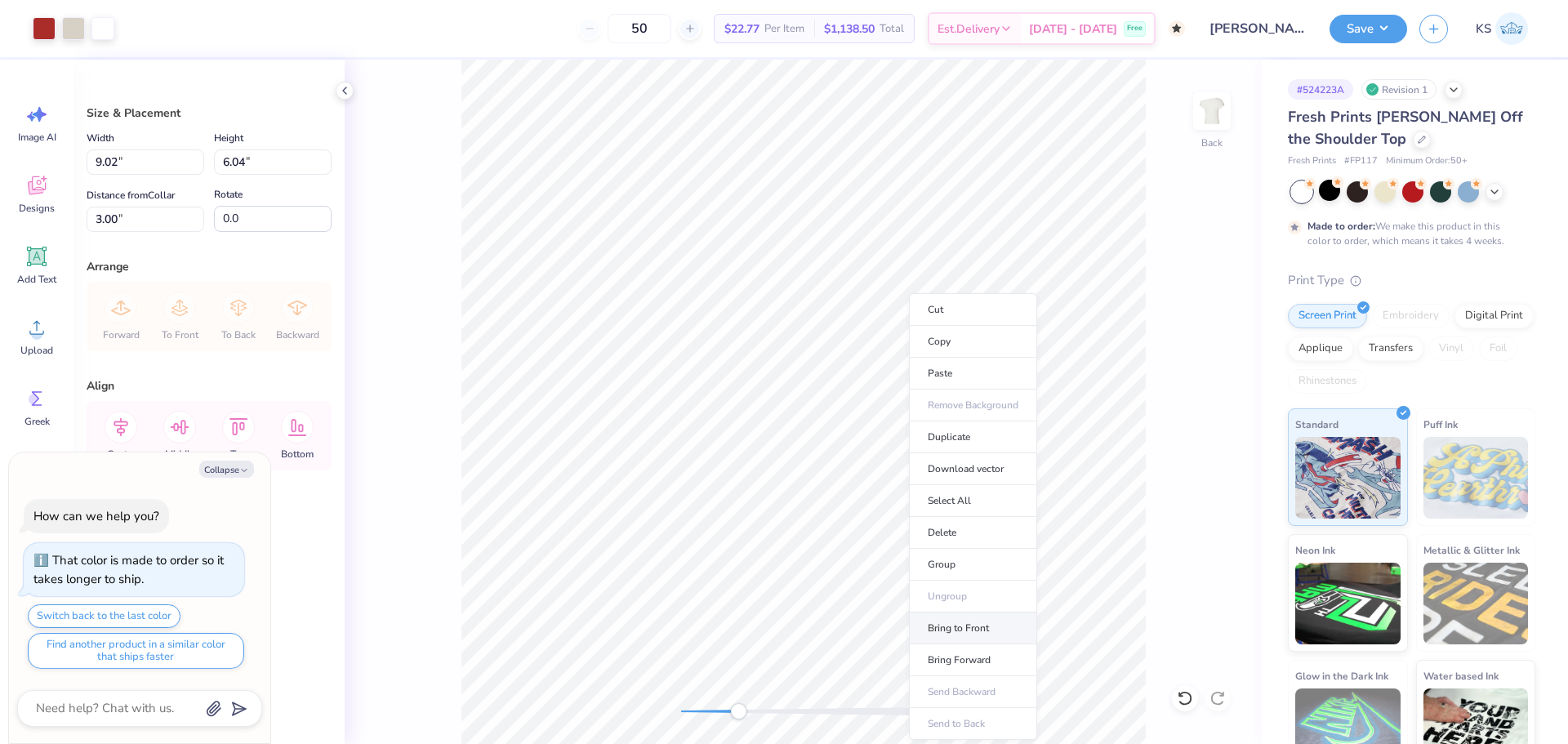
type input "6.30"
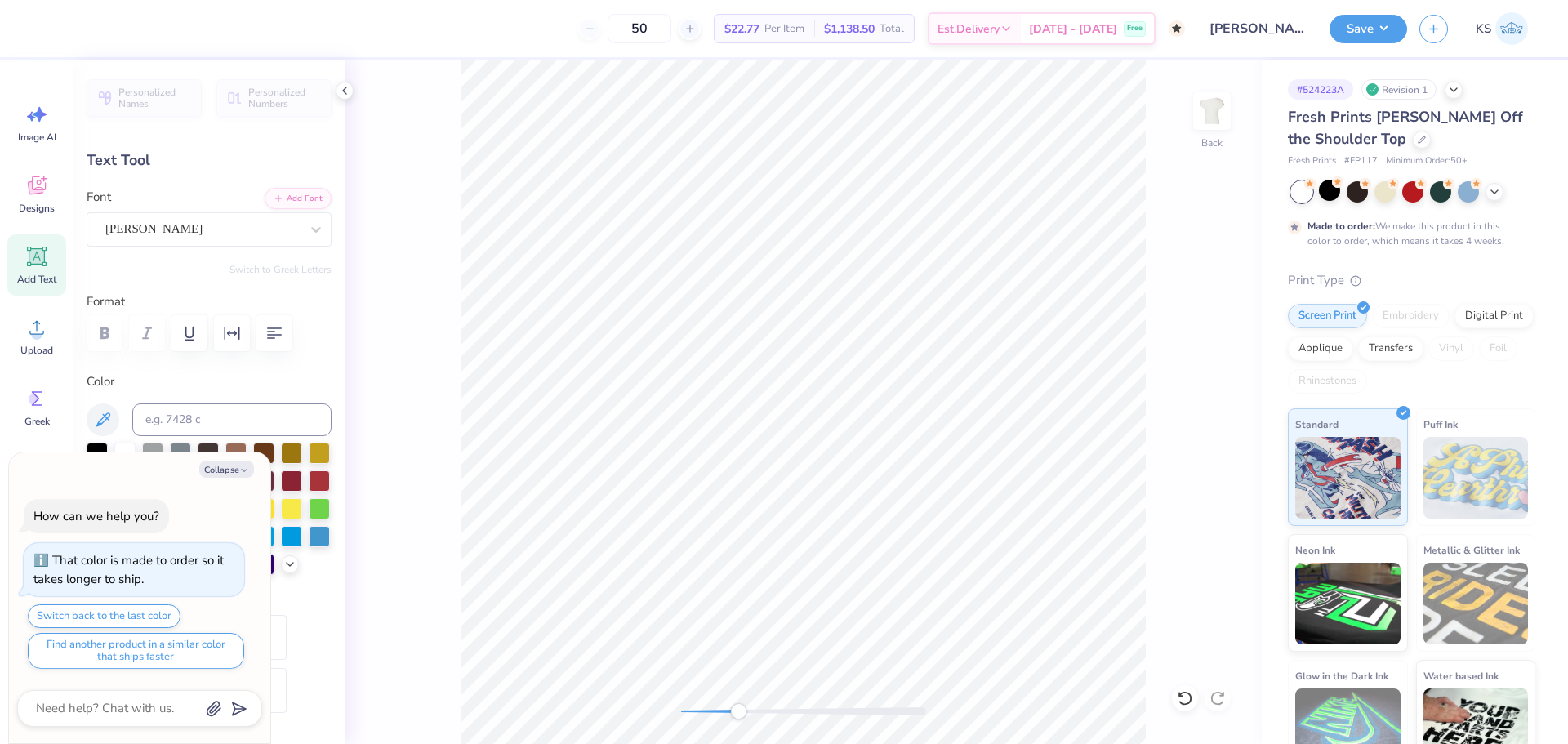
type textarea "x"
type input "2.5"
drag, startPoint x: 739, startPoint y: 711, endPoint x: 766, endPoint y: 715, distance: 27.3
click at [766, 715] on div "Accessibility label" at bounding box center [767, 711] width 17 height 17
type textarea "x"
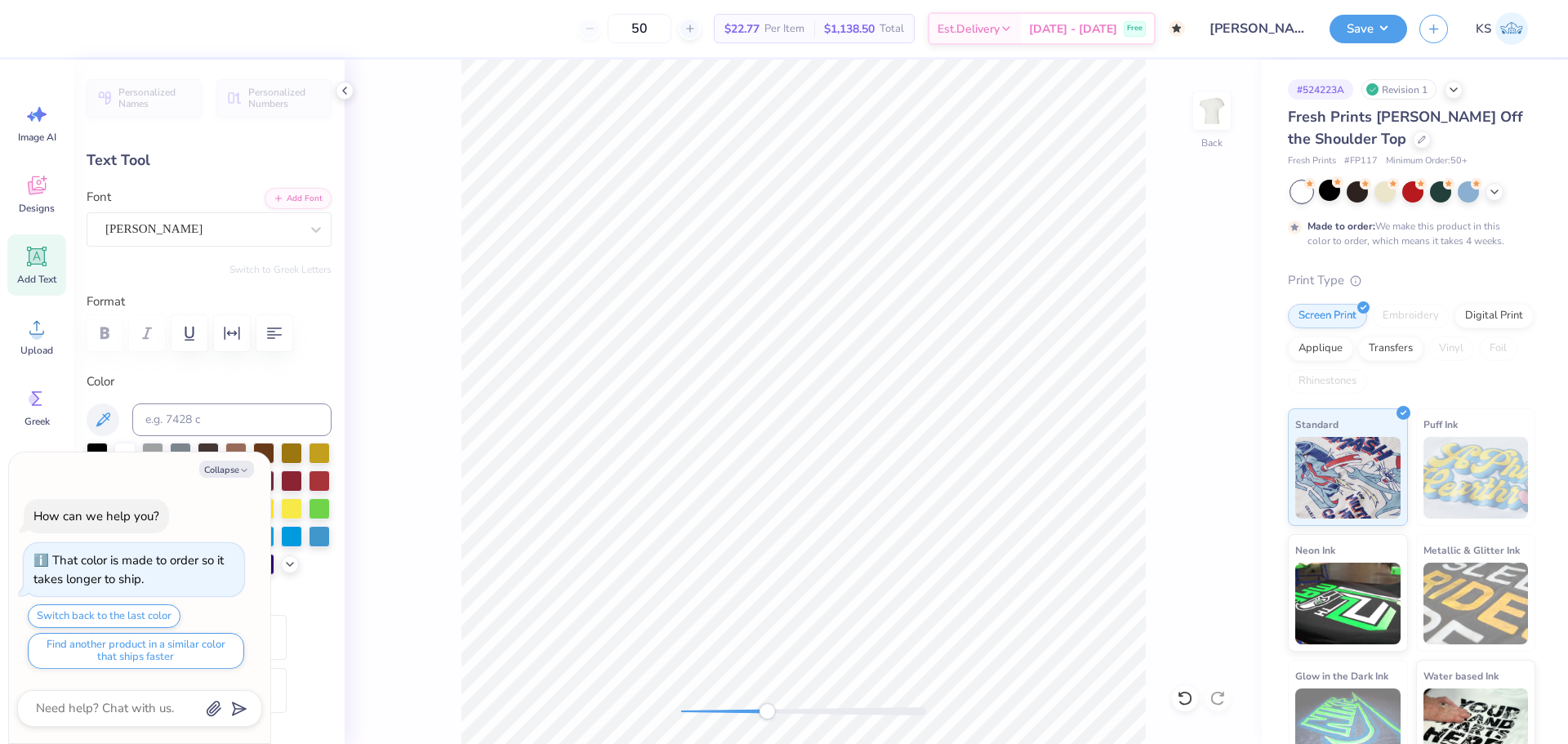
type input "1.12"
type input "0.89"
type input "7.64"
type input "-3.2"
type textarea "x"
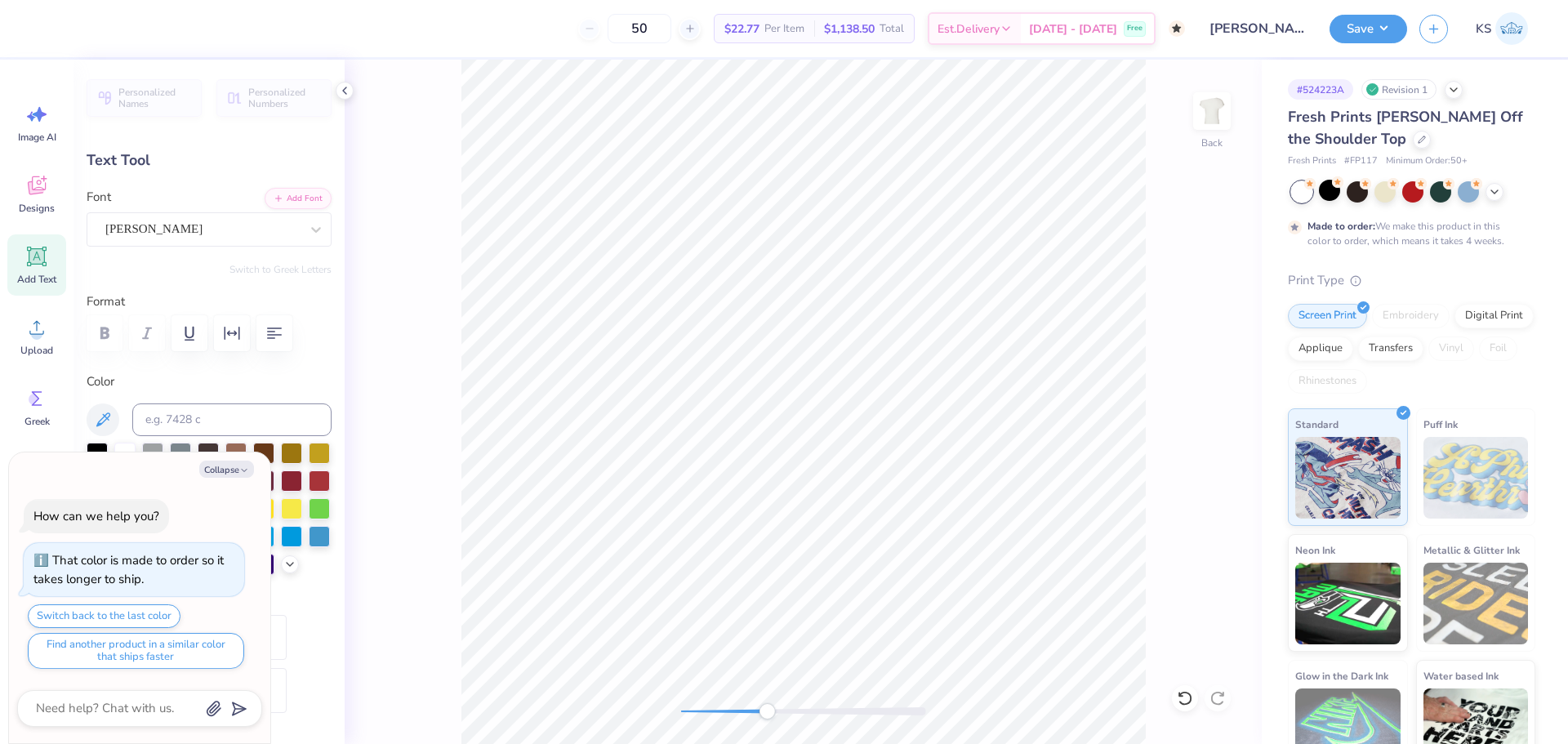
type input "5.1"
type textarea "x"
type input "0.0"
type textarea "x"
type input "1.69"
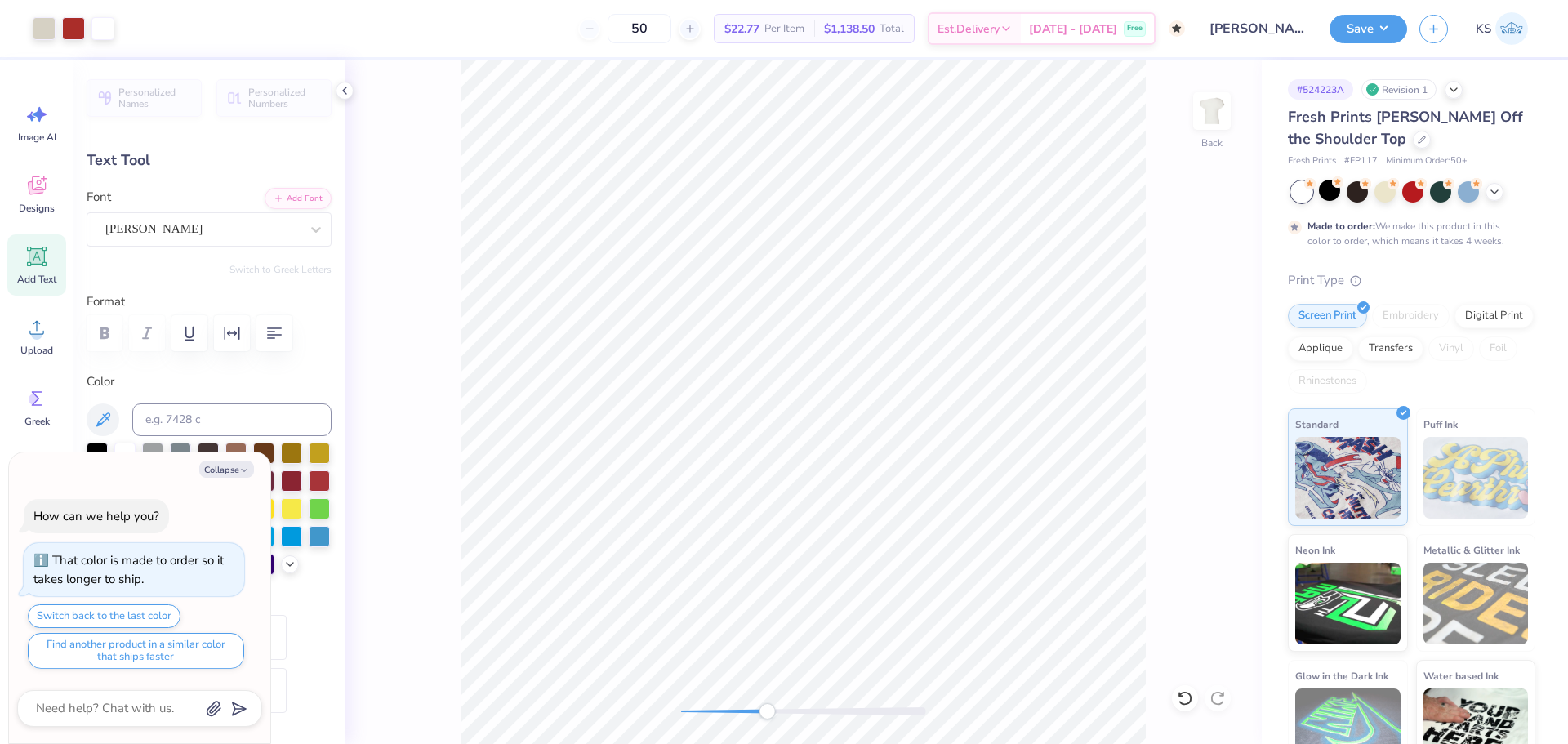
type input "0.56"
type input "8.48"
type input "4.0"
type textarea "x"
type input "-4.7"
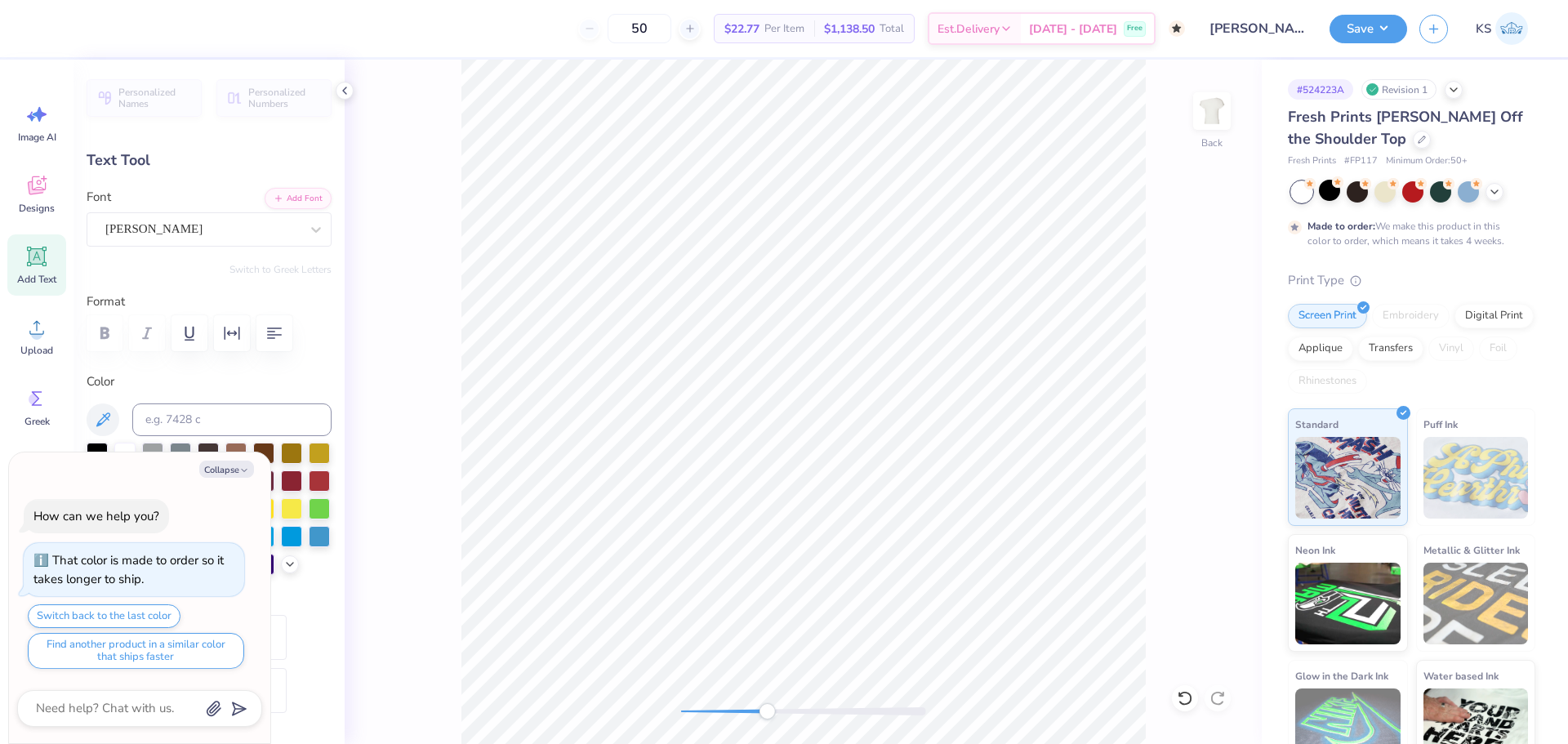
type textarea "x"
type input "0.0"
click at [789, 699] on div "Back" at bounding box center [802, 401] width 917 height 684
type textarea "x"
type input "3.21"
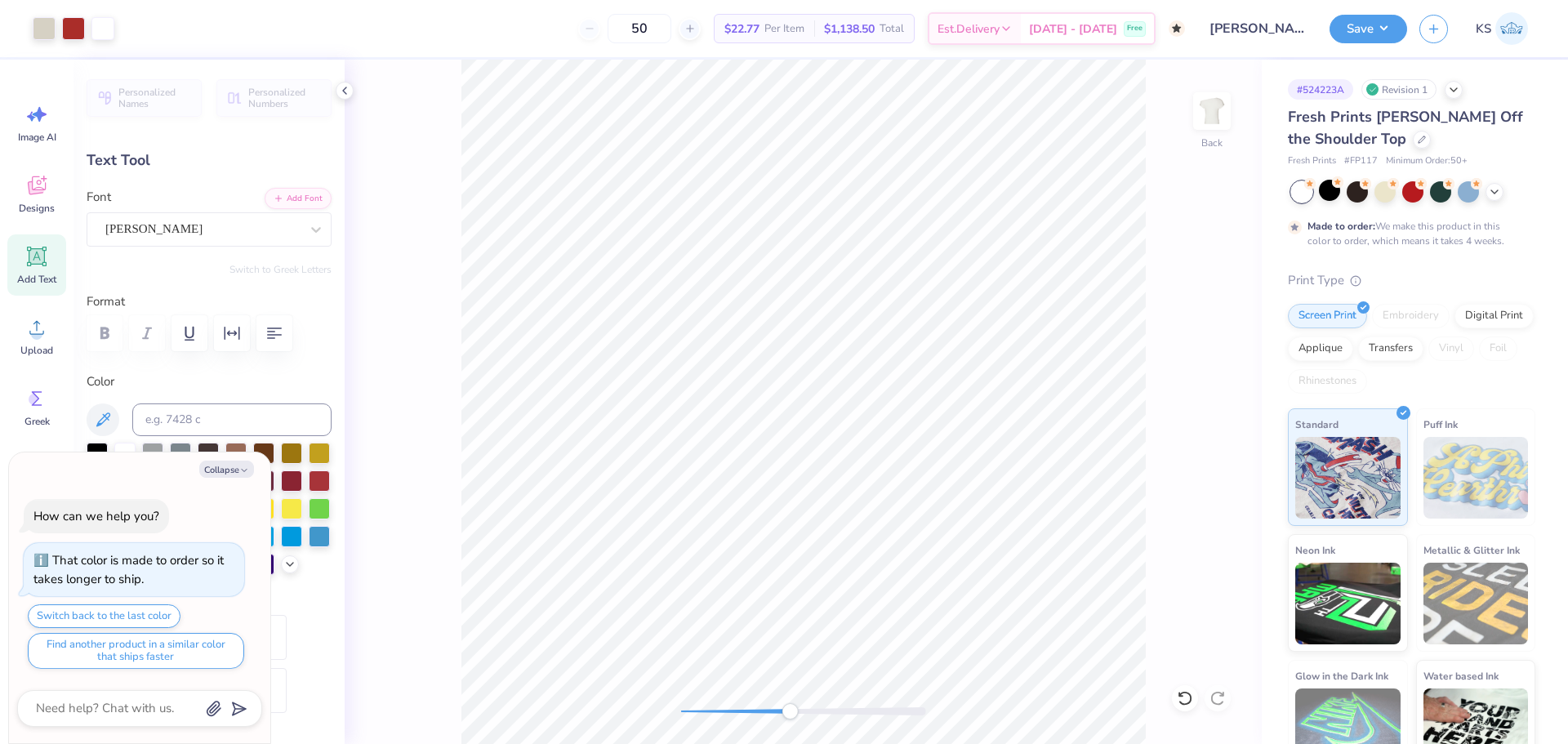
type input "0.75"
type input "6.82"
type input "2.5"
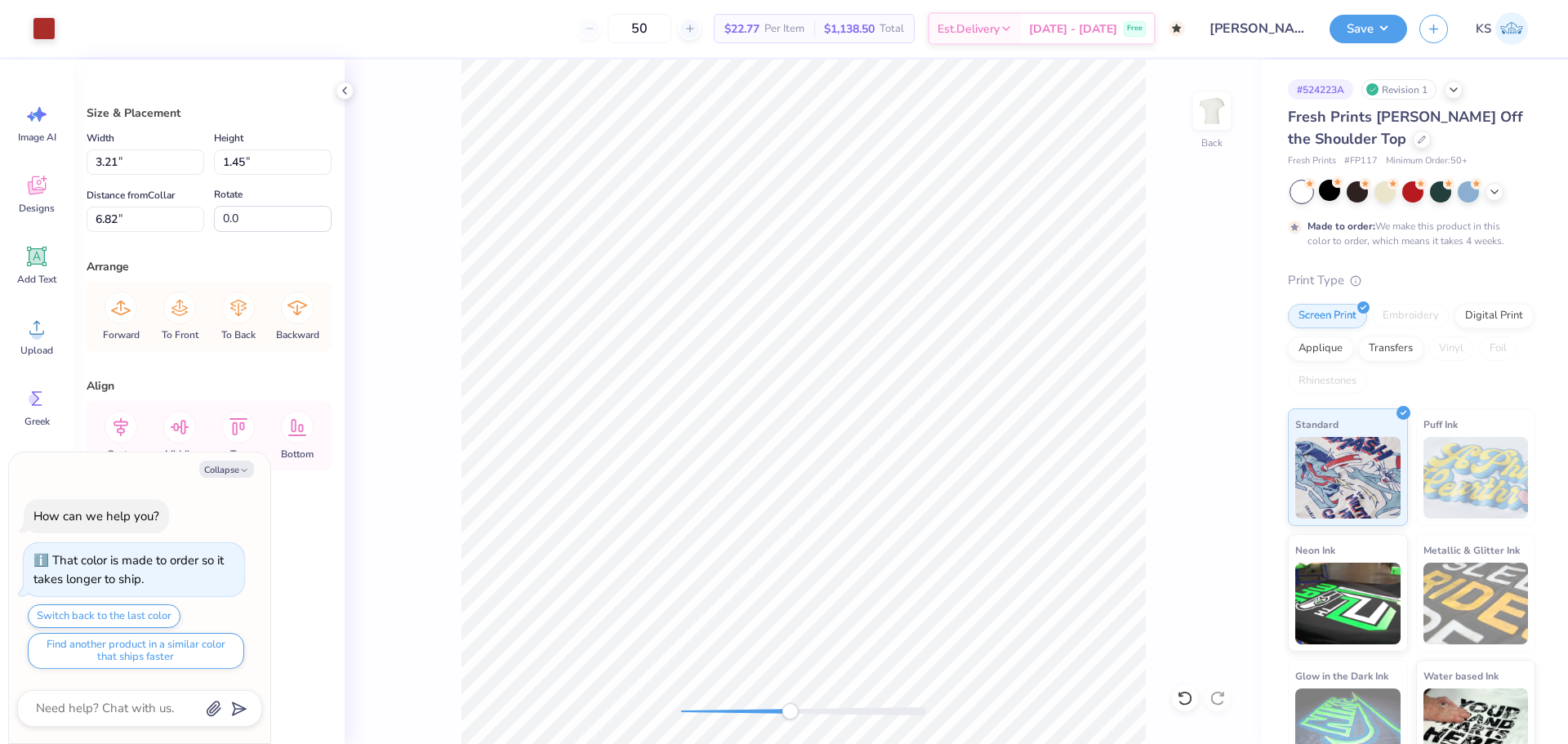
type textarea "x"
type input "3.20"
type input "1.72"
type input "6.66"
type textarea "x"
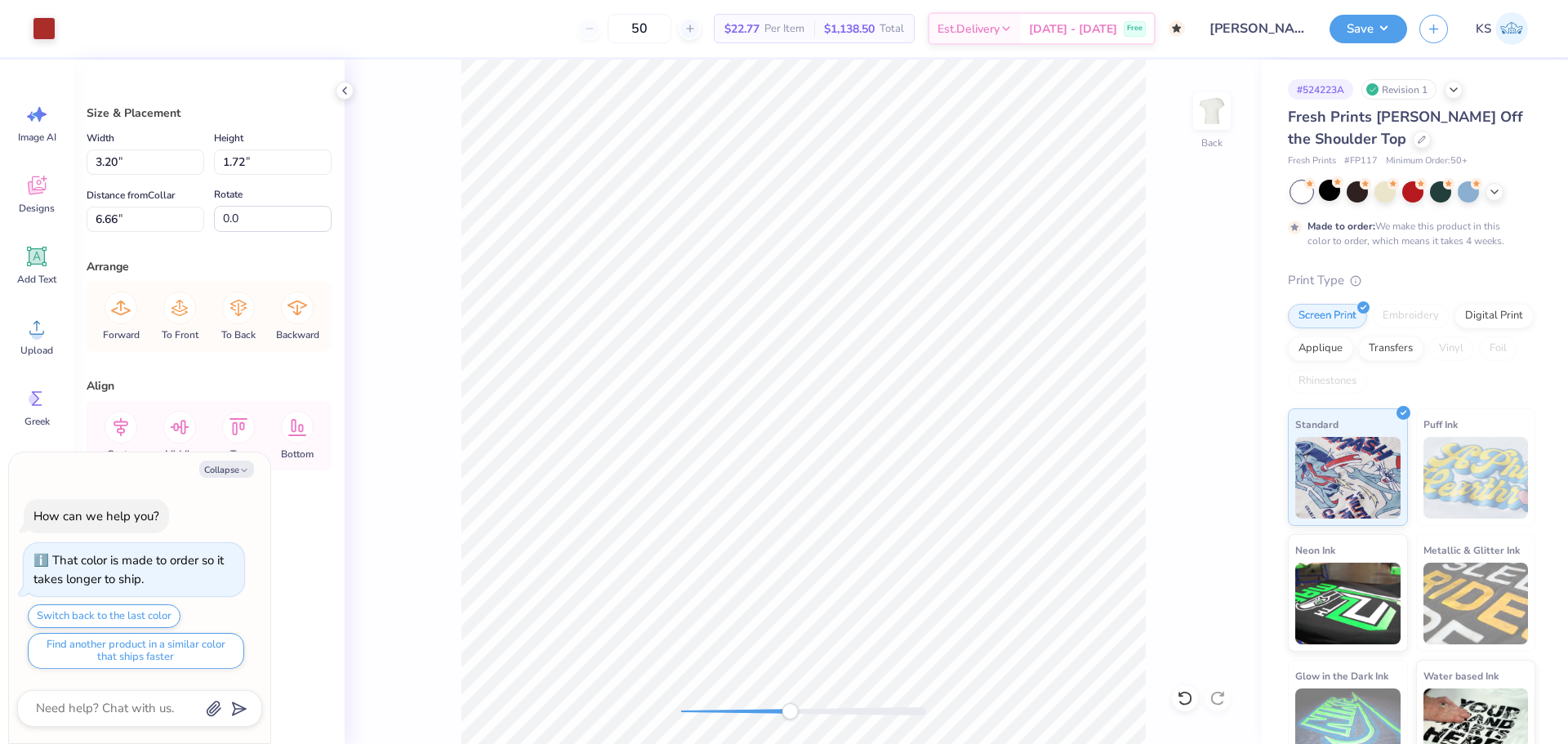
type input "3.22"
type input "1.45"
type input "6.86"
type textarea "x"
type input "3.21"
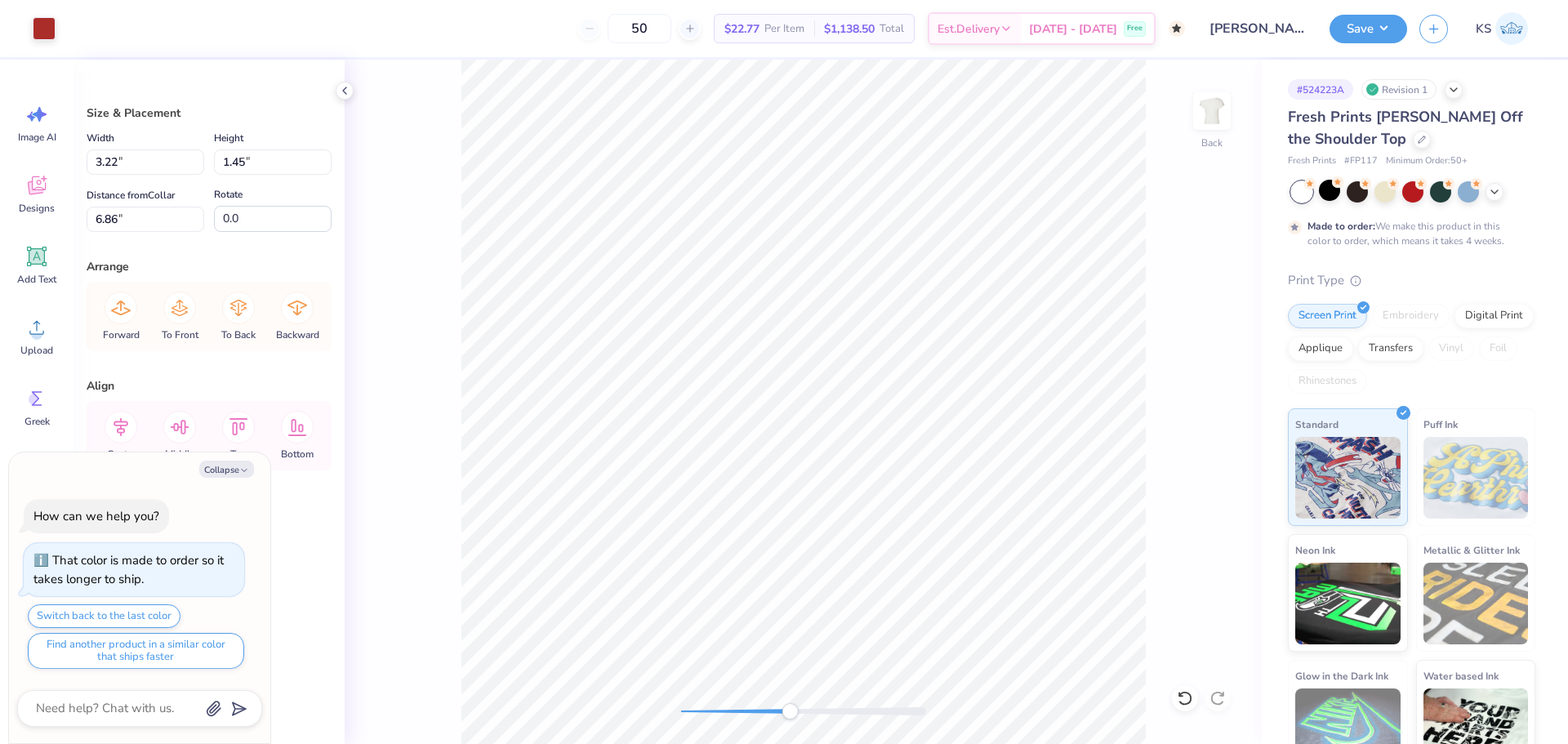
type input "1.71"
type input "6.67"
type textarea "x"
type input "6.61"
type textarea "x"
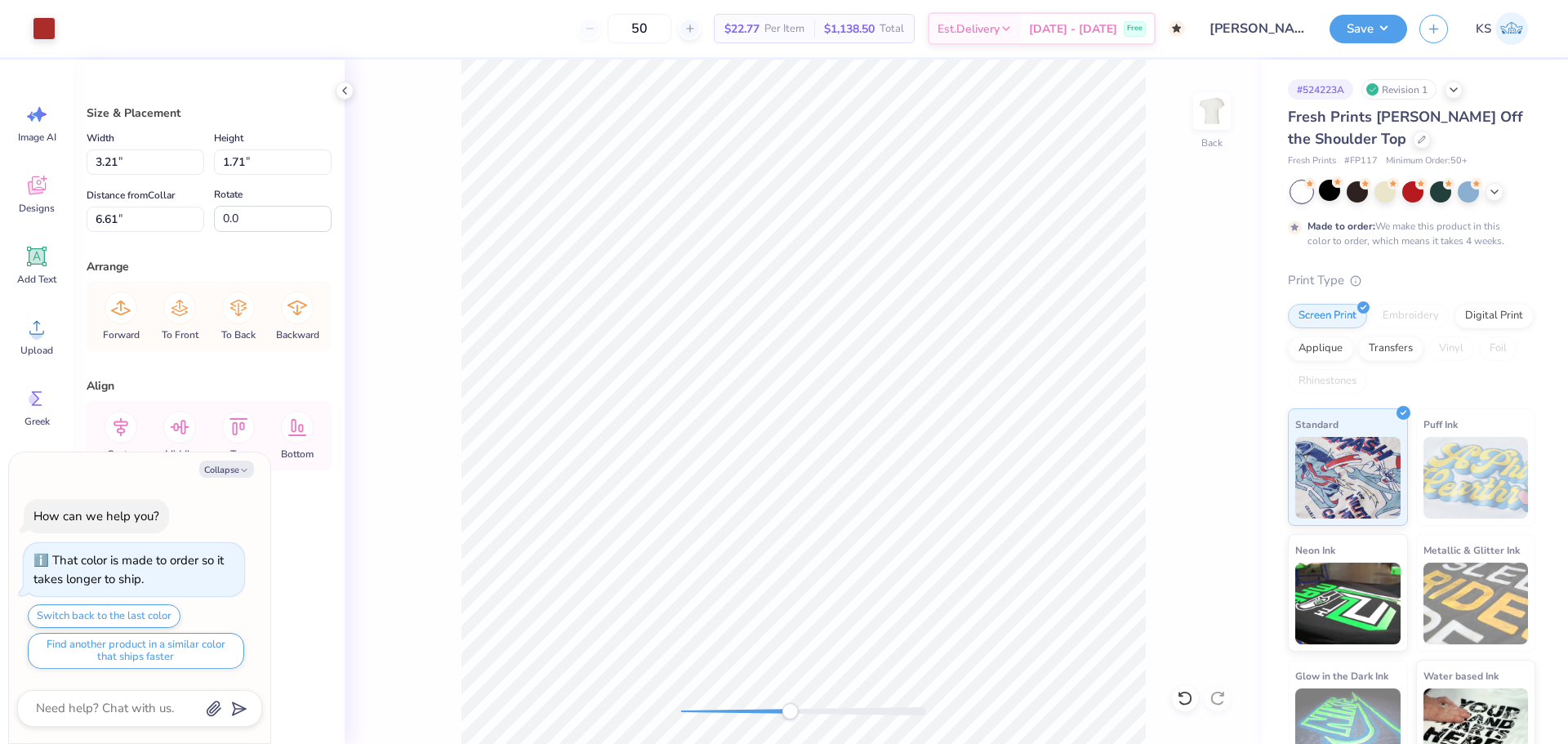
type input "3.22"
type input "1.58"
type input "6.70"
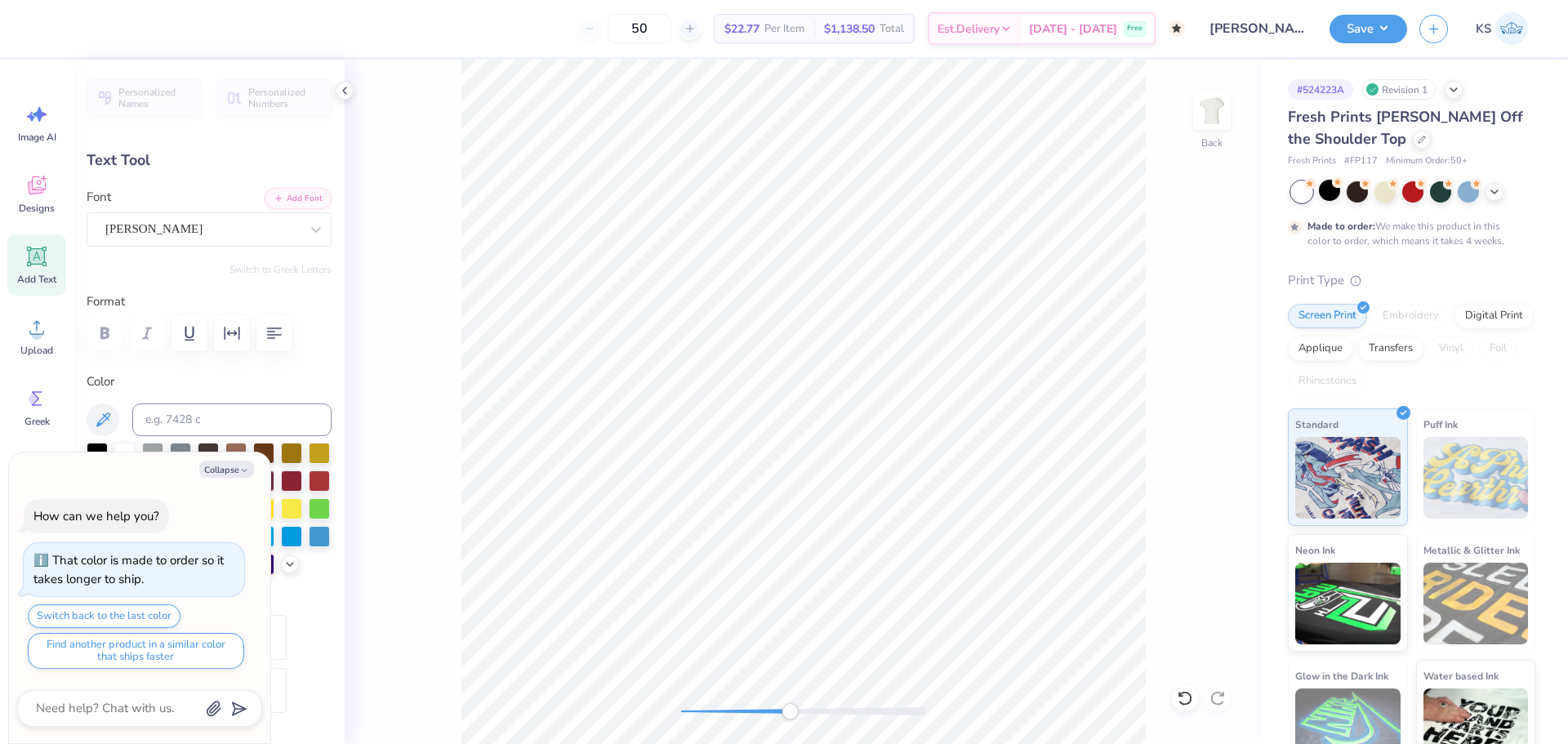
type textarea "x"
type input "1.12"
type input "0.86"
type input "7.42"
type input "-1.5"
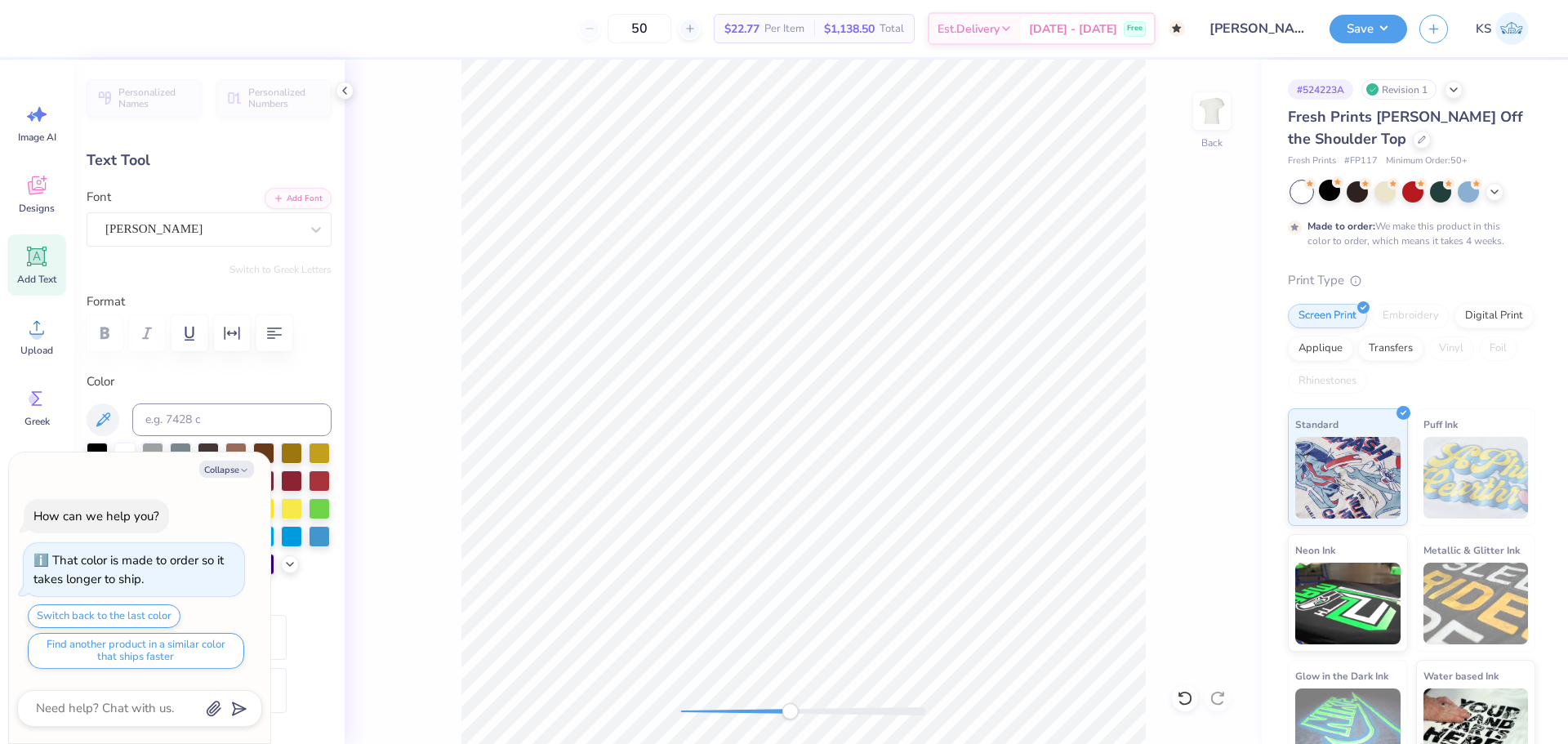
type textarea "x"
type input "0.0"
click at [1185, 706] on div at bounding box center [1184, 697] width 26 height 26
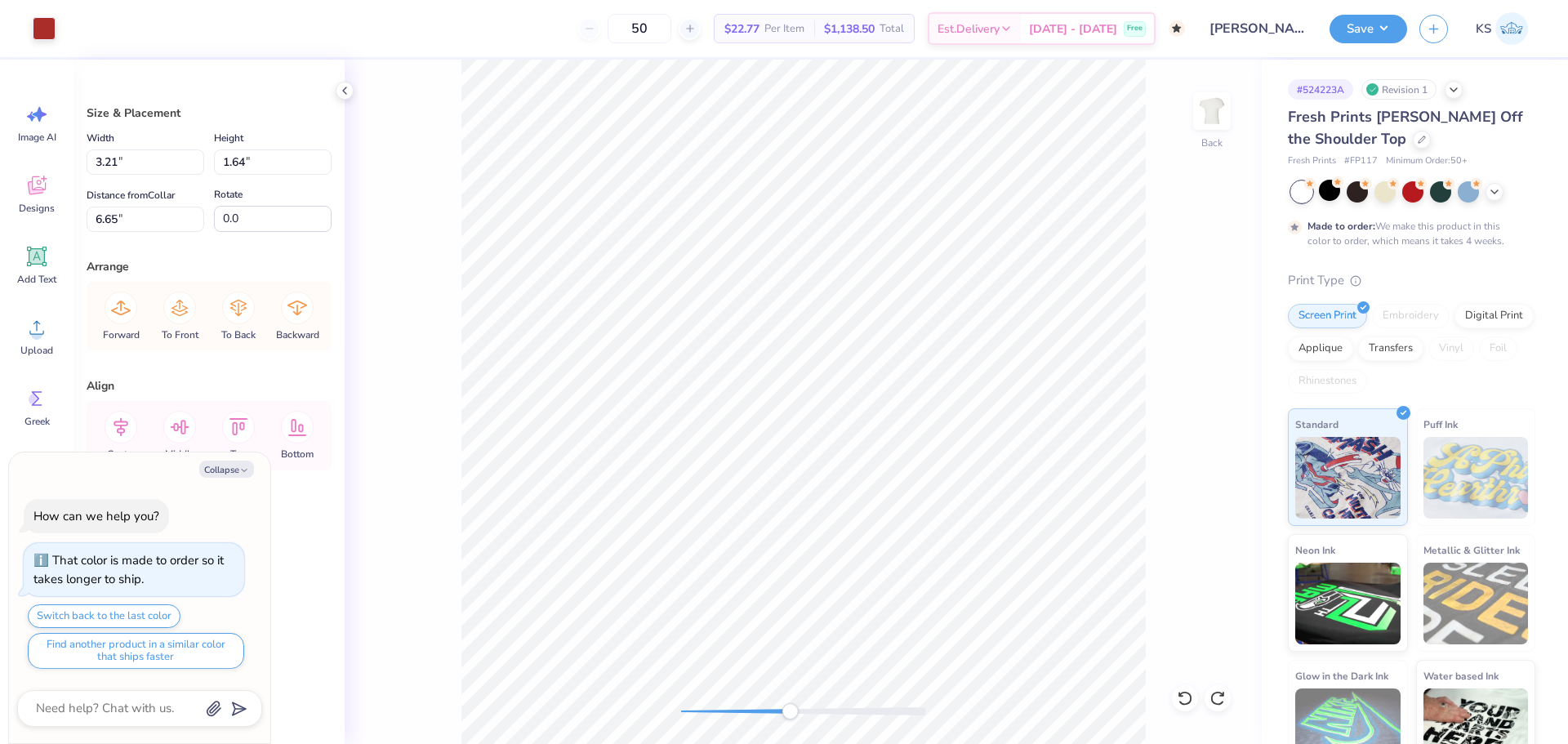
type textarea "x"
type input "3.22"
type input "1.55"
type input "6.72"
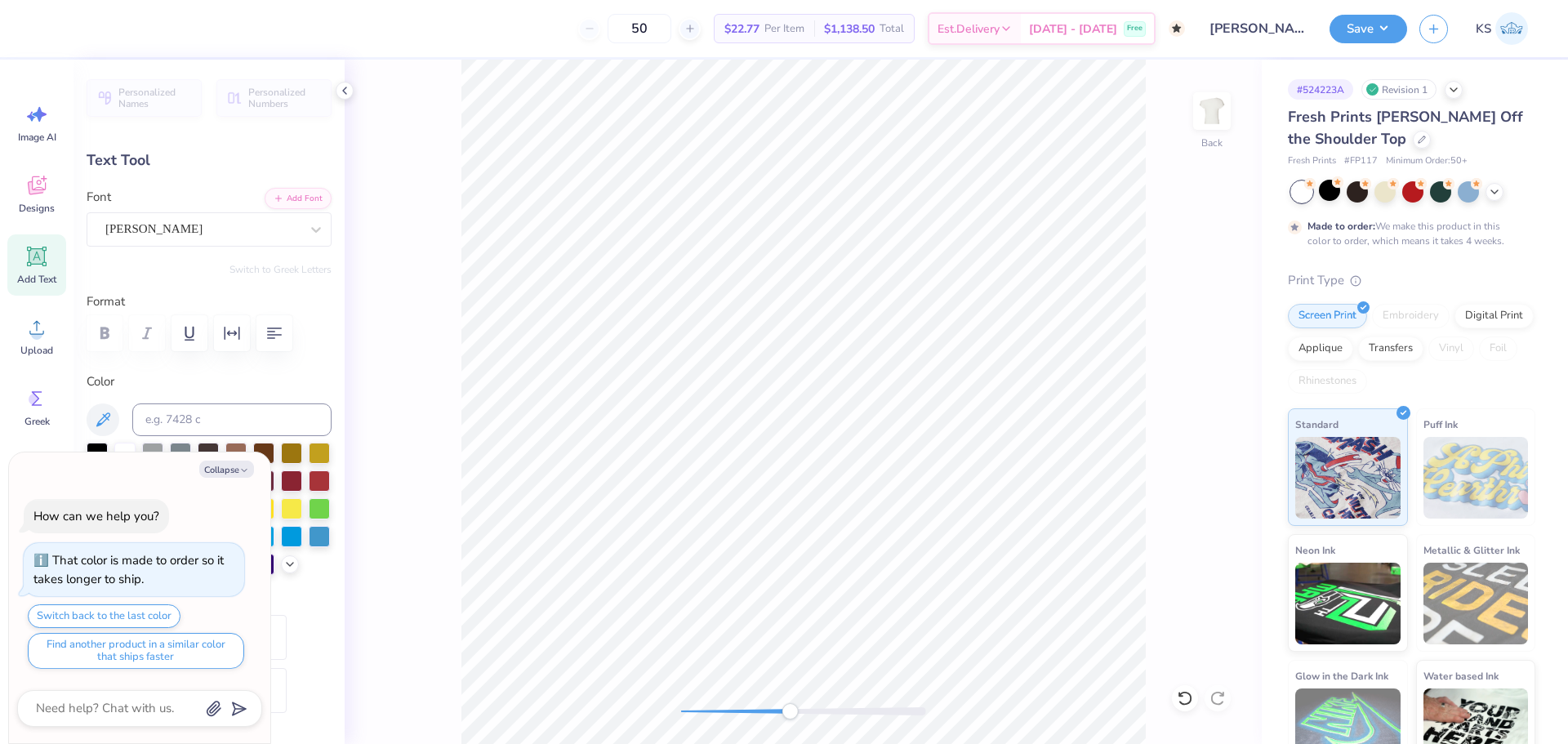
type textarea "x"
type input "0.0"
drag, startPoint x: 711, startPoint y: 716, endPoint x: 764, endPoint y: 716, distance: 53.0
click at [764, 716] on div at bounding box center [804, 711] width 245 height 8
type textarea "x"
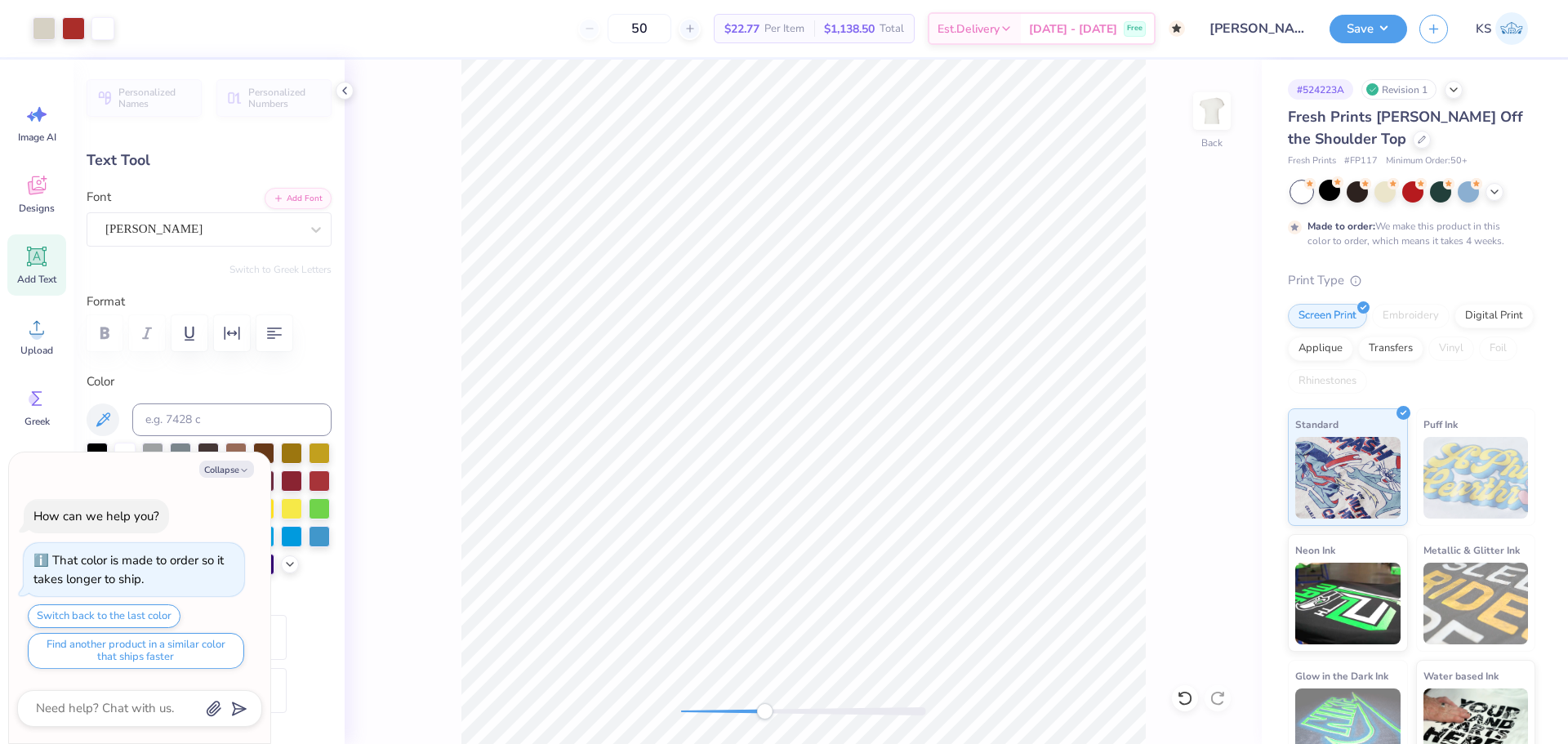
type input "1.11"
type input "0.85"
type input "7.42"
type input "-0.7"
type textarea "x"
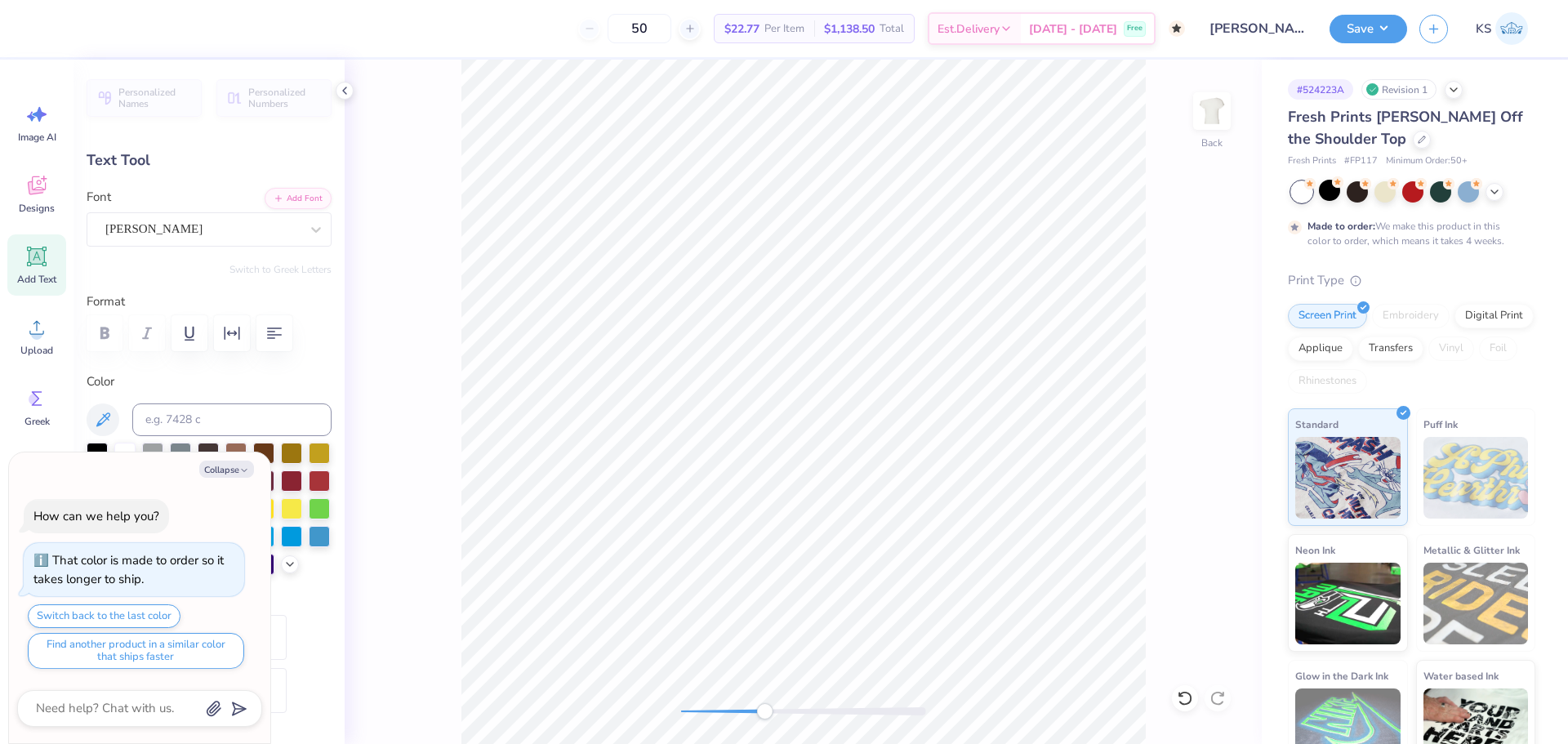
type input "0.0"
click at [1187, 700] on icon at bounding box center [1185, 698] width 17 height 17
click at [1223, 694] on icon at bounding box center [1222, 694] width 3 height 3
click at [1188, 696] on icon at bounding box center [1185, 698] width 17 height 17
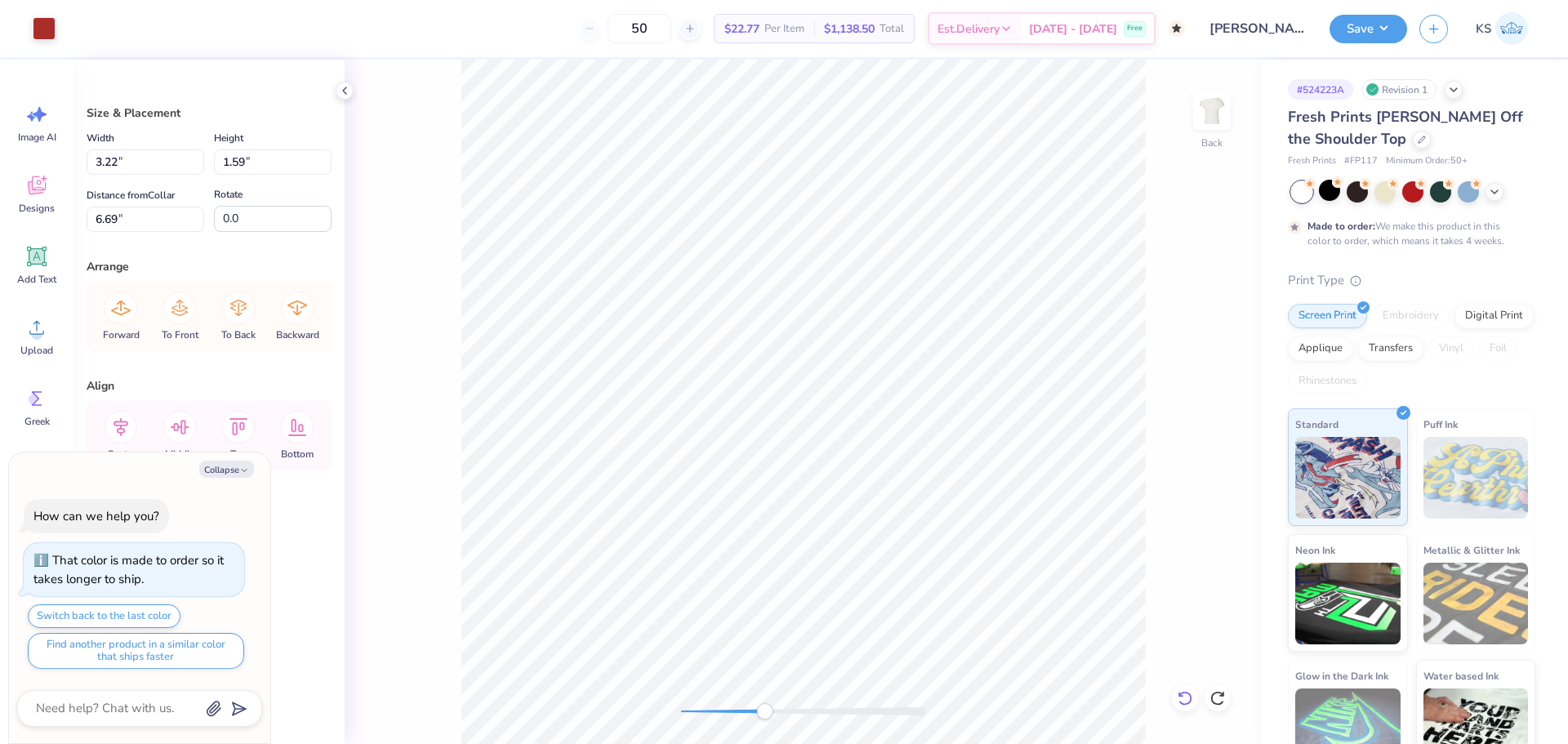
type textarea "x"
type input "1.51"
type input "6.75"
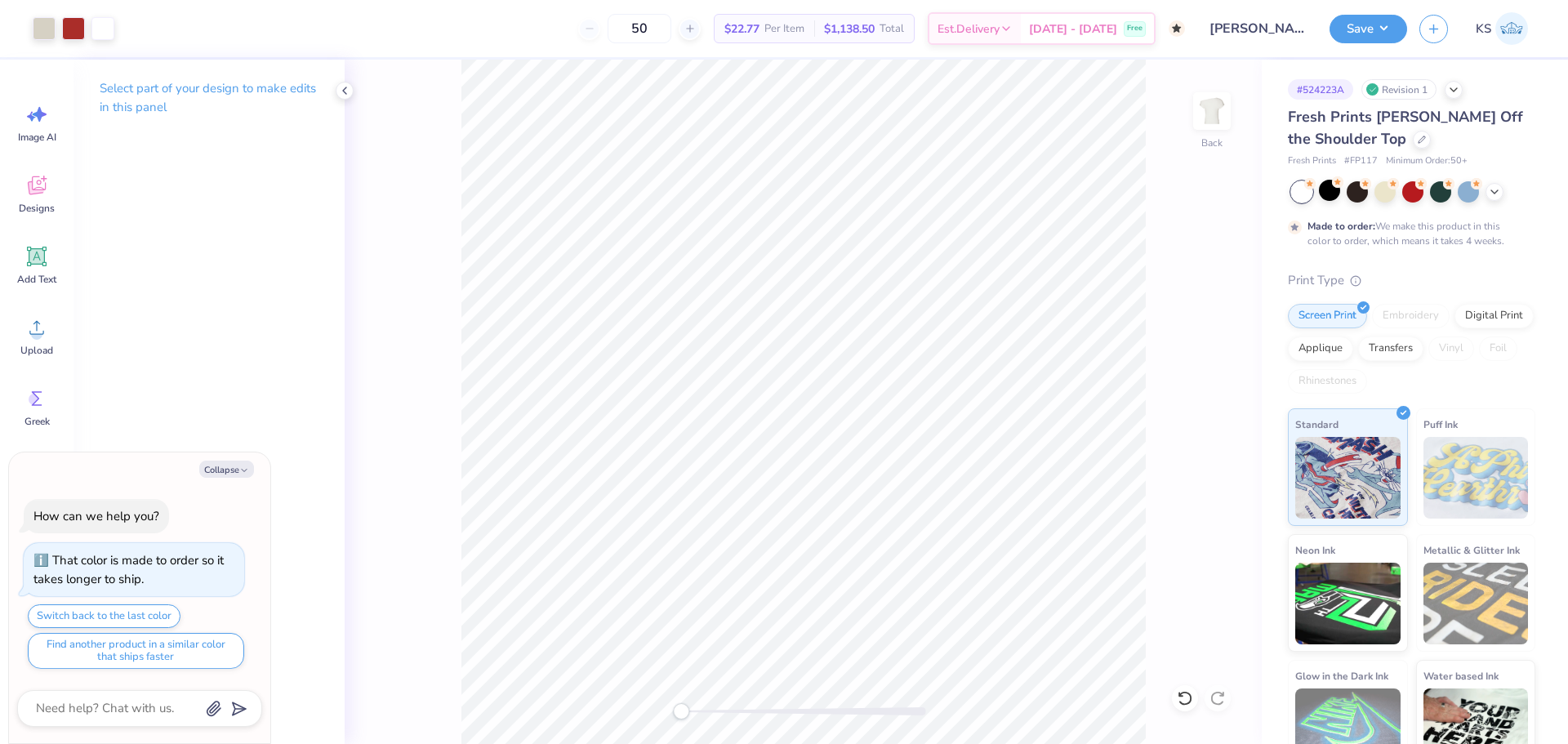
drag, startPoint x: 763, startPoint y: 713, endPoint x: 681, endPoint y: 710, distance: 82.1
click at [681, 713] on div "Accessibility label" at bounding box center [681, 711] width 17 height 17
click at [1371, 32] on button "Save" at bounding box center [1368, 27] width 78 height 28
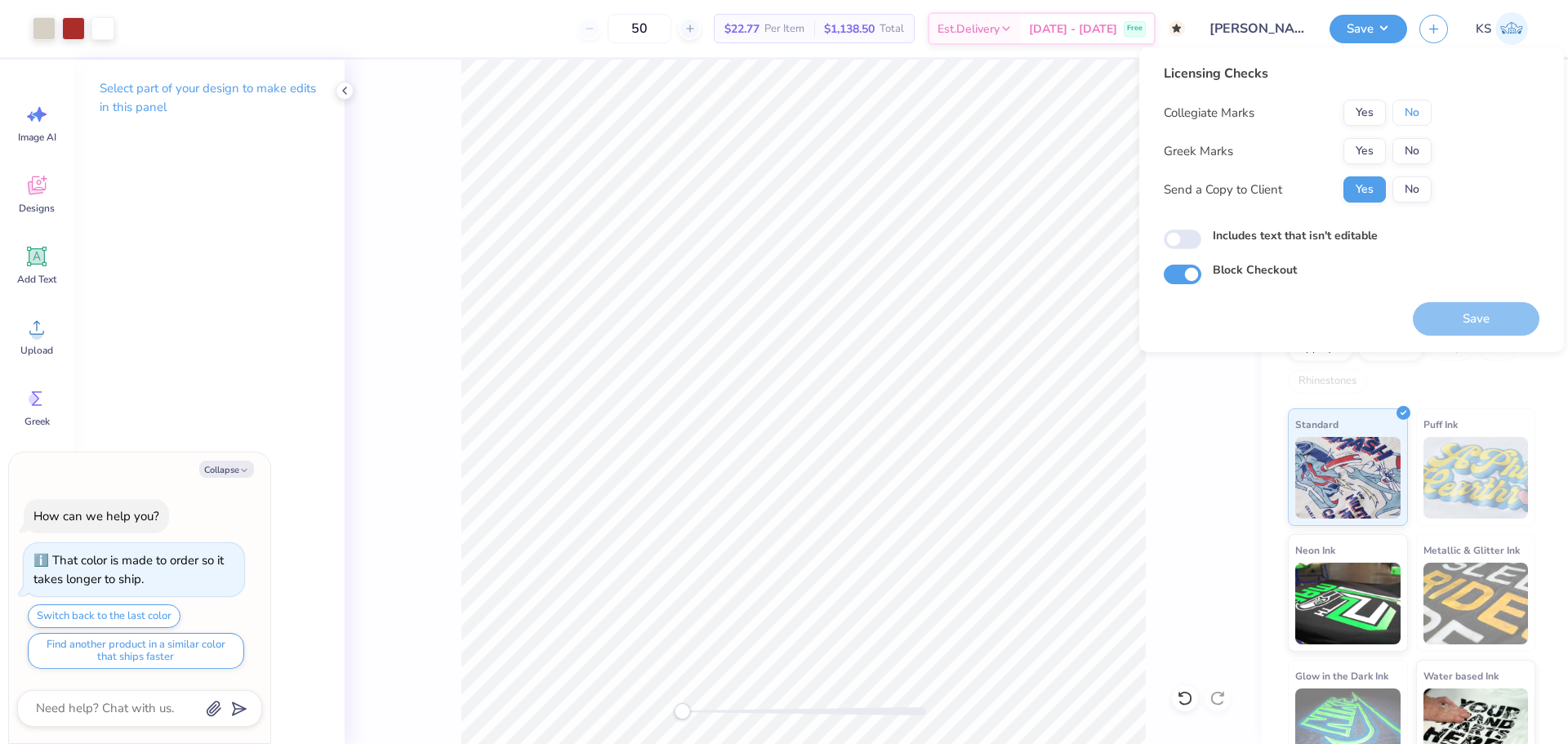
drag, startPoint x: 1406, startPoint y: 121, endPoint x: 1393, endPoint y: 128, distance: 14.8
click at [1400, 123] on button "No" at bounding box center [1411, 112] width 39 height 26
click at [1353, 157] on button "Yes" at bounding box center [1364, 150] width 43 height 26
type textarea "x"
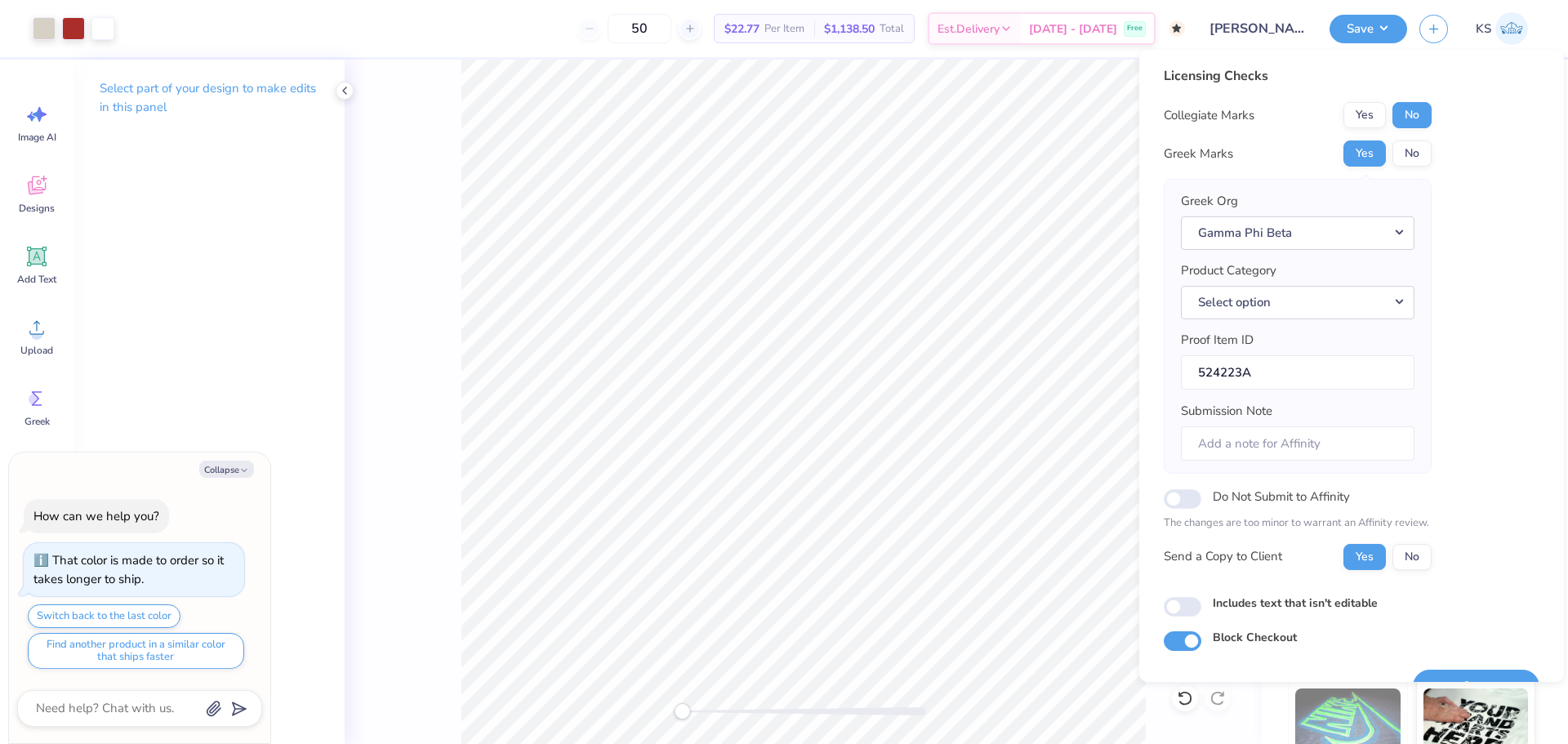
scroll to position [37, 0]
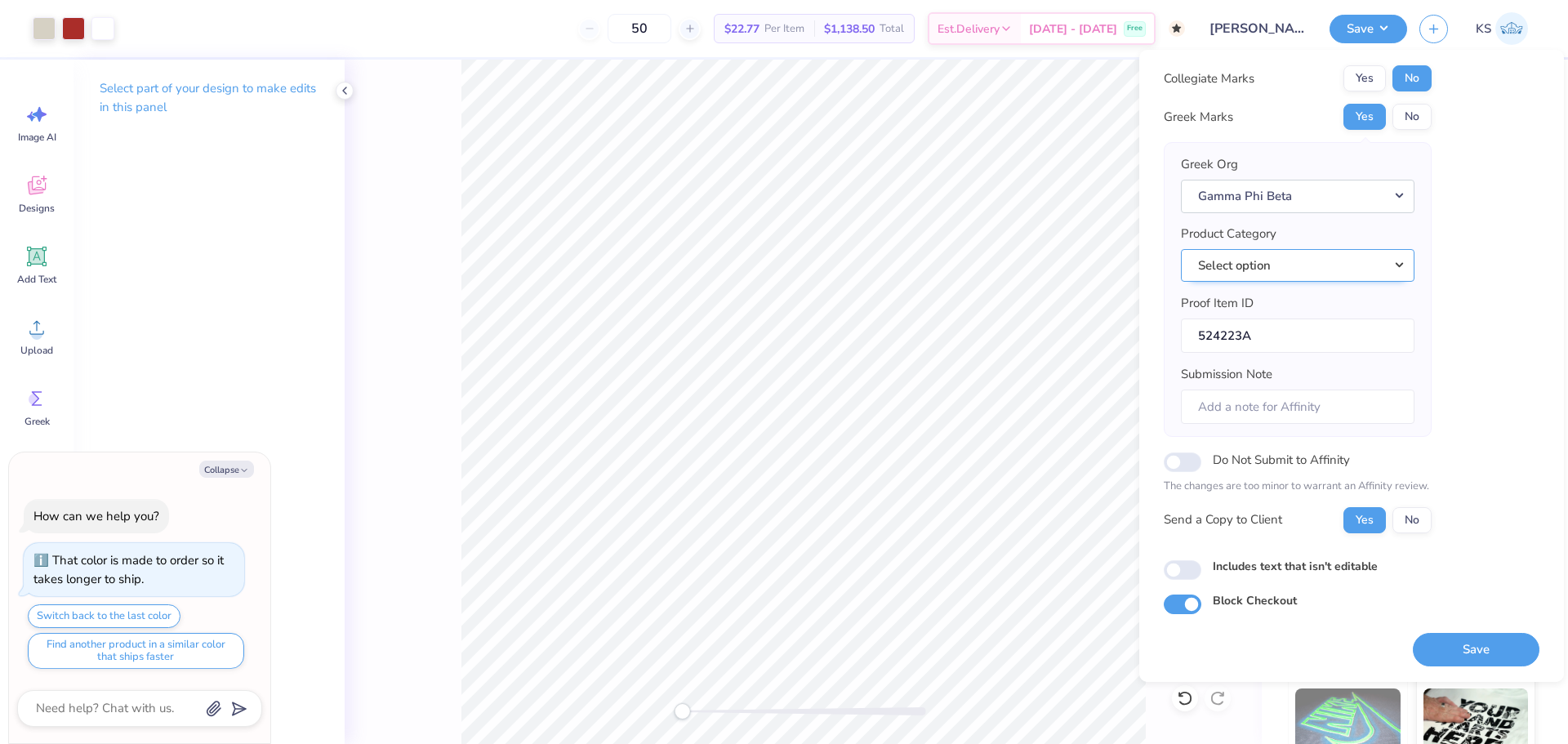
click at [1337, 259] on button "Select option" at bounding box center [1298, 266] width 234 height 33
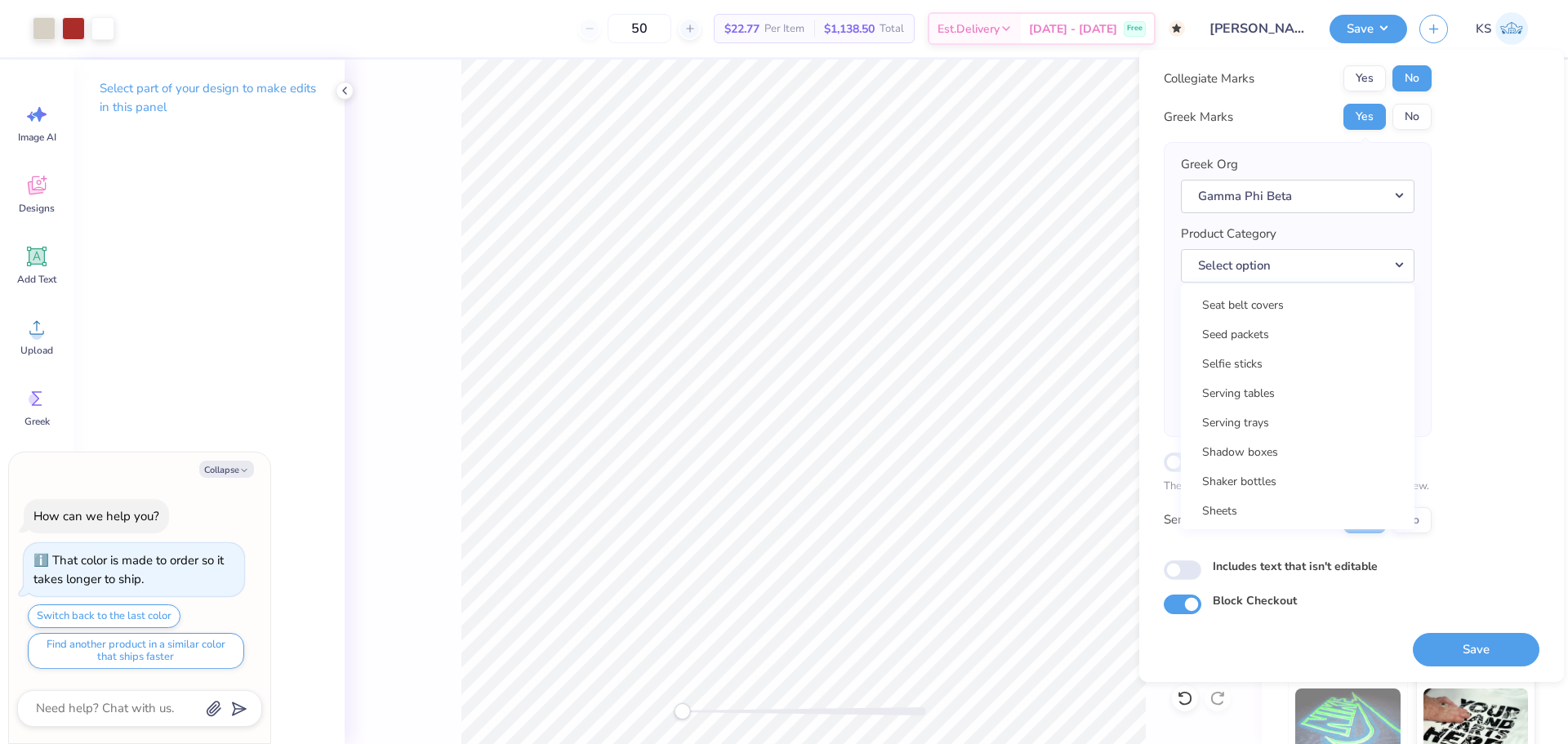
scroll to position [23462, 0]
click at [1290, 267] on button "Select option" at bounding box center [1298, 266] width 234 height 33
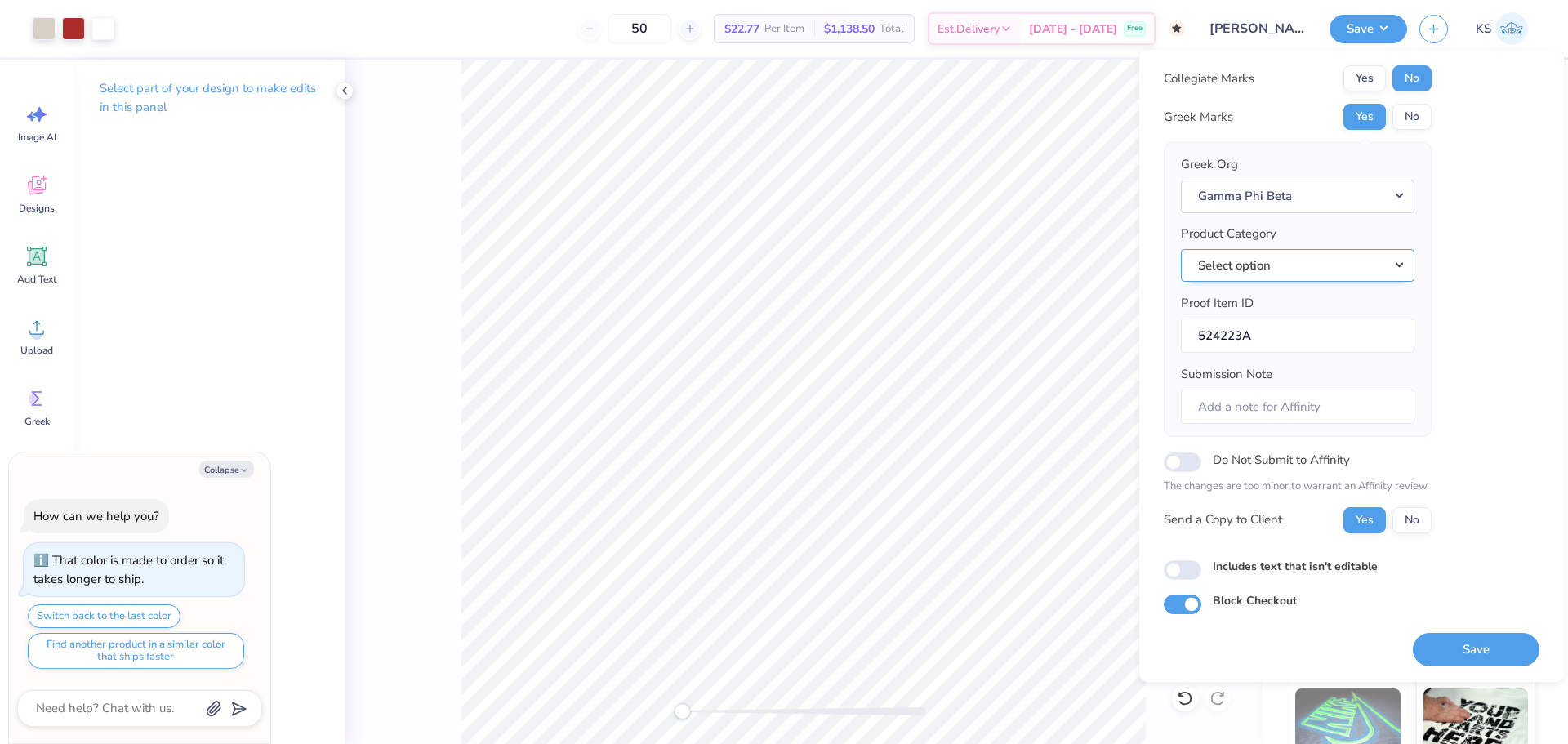
click at [1290, 267] on button "Select option" at bounding box center [1298, 266] width 234 height 33
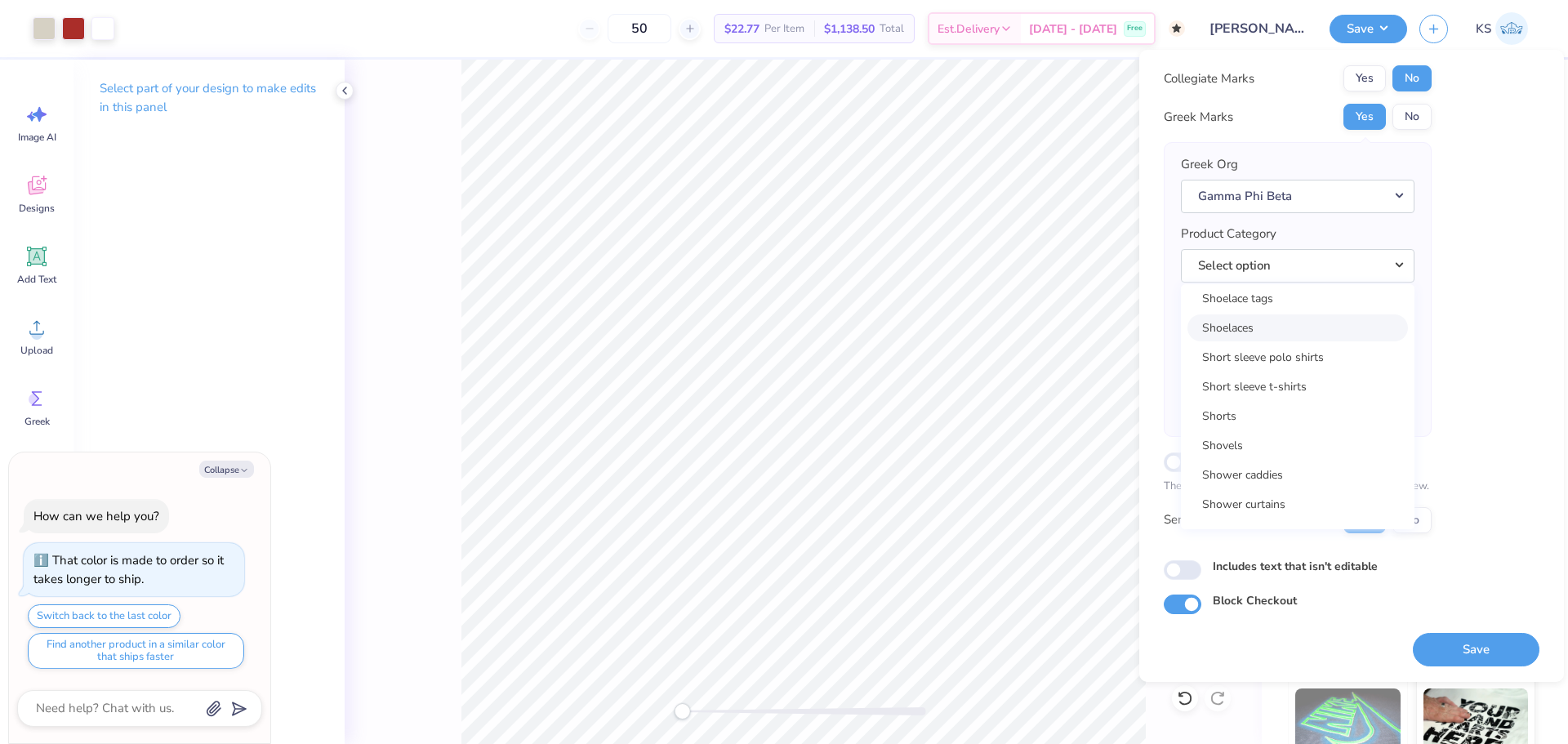
scroll to position [23625, 0]
click at [1309, 380] on link "Short sleeve t-shirts" at bounding box center [1298, 374] width 220 height 27
click at [1470, 651] on button "Save" at bounding box center [1476, 650] width 127 height 33
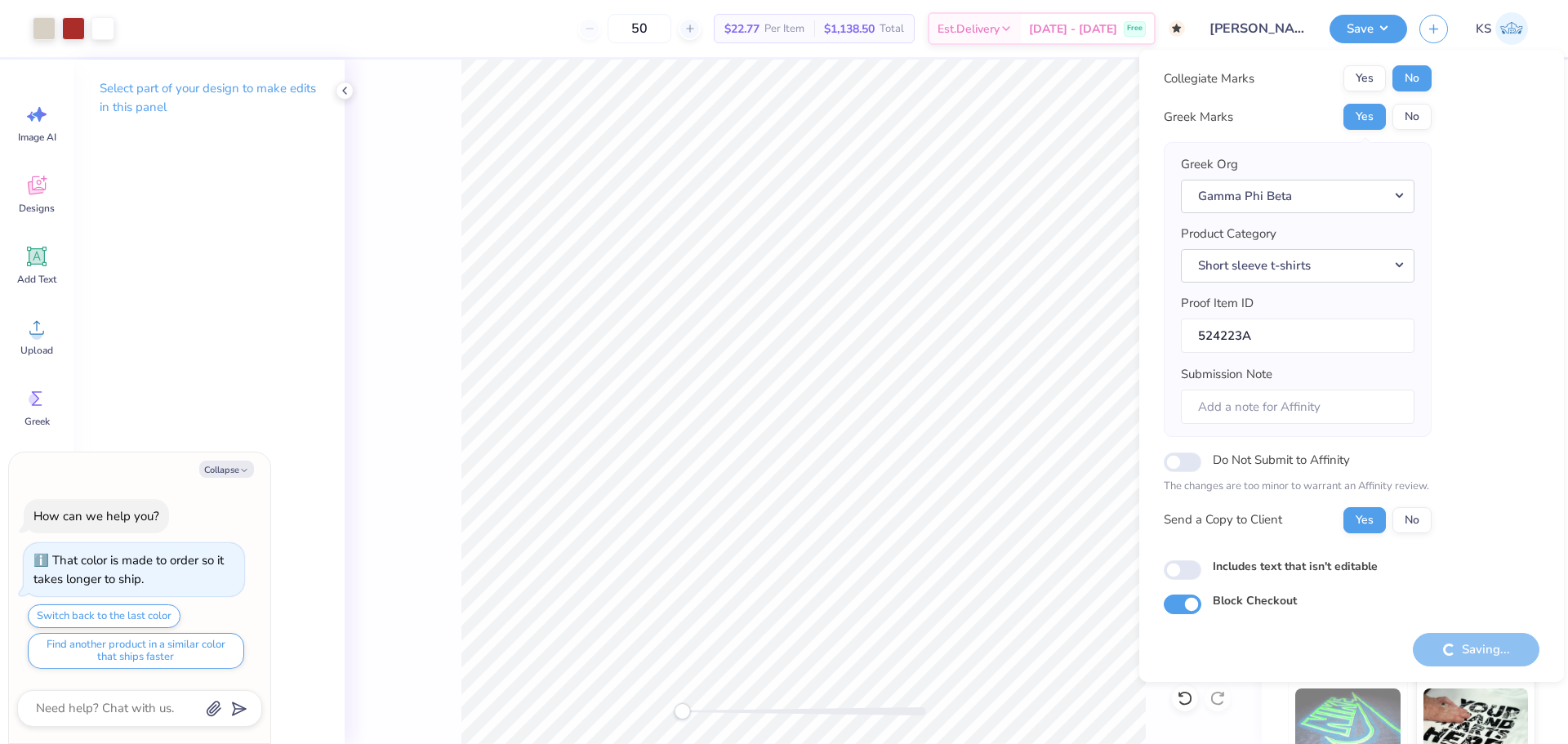
type textarea "x"
